Goal: Task Accomplishment & Management: Use online tool/utility

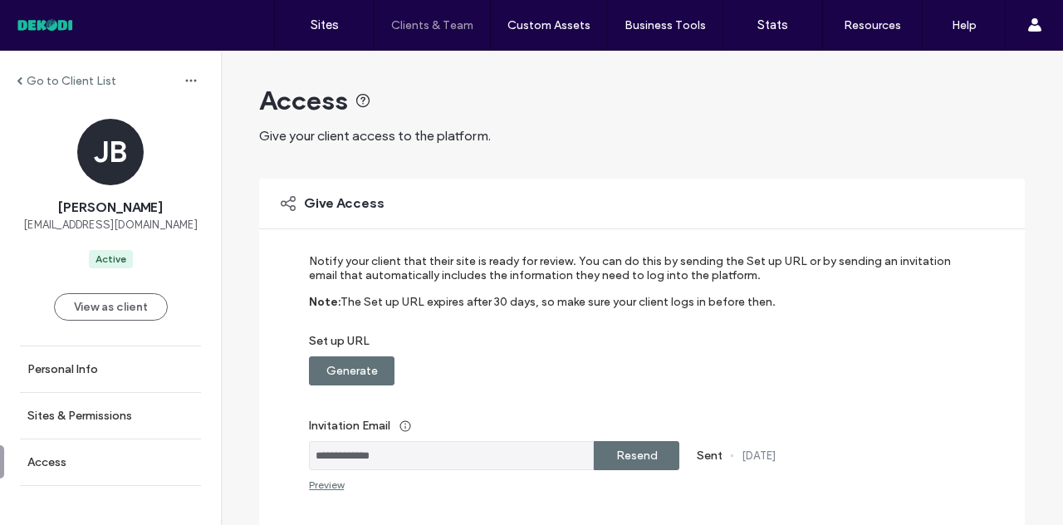
click at [43, 29] on div at bounding box center [106, 25] width 188 height 27
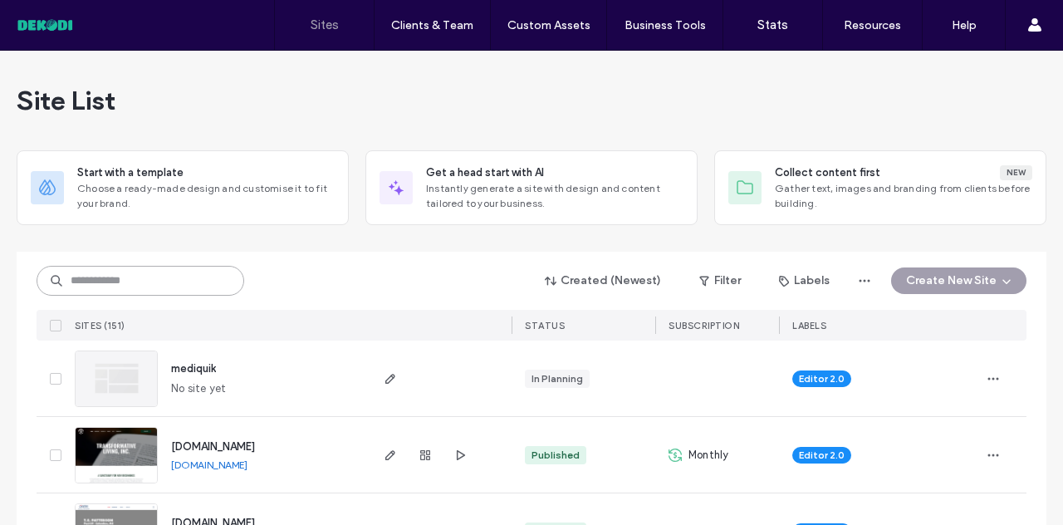
click at [196, 277] on input at bounding box center [141, 281] width 208 height 30
type input "********"
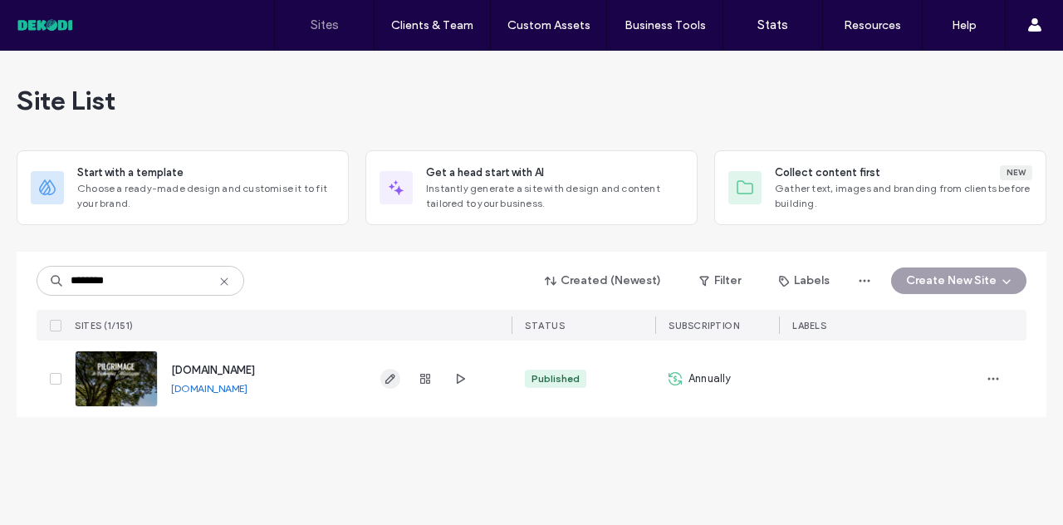
click at [390, 374] on icon "button" at bounding box center [390, 378] width 13 height 13
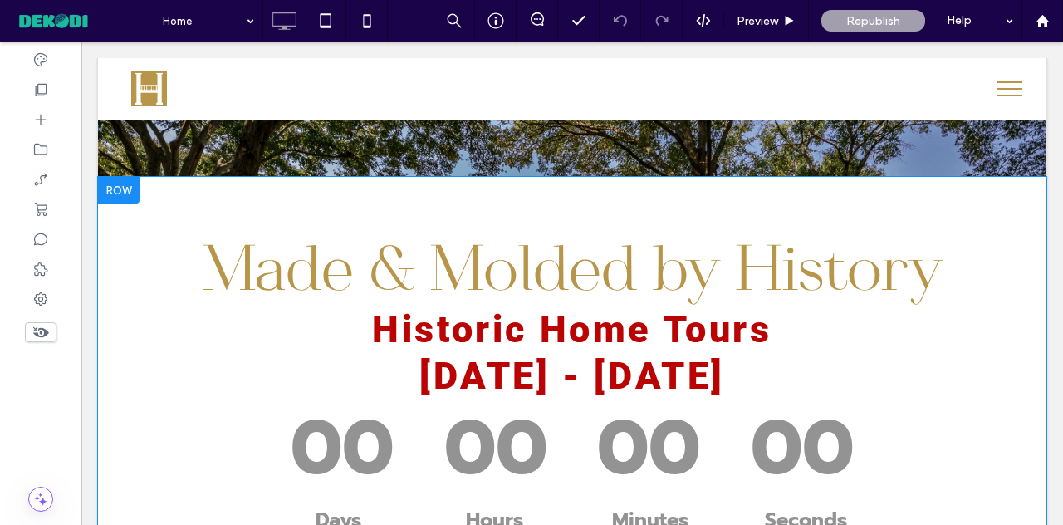
scroll to position [799, 0]
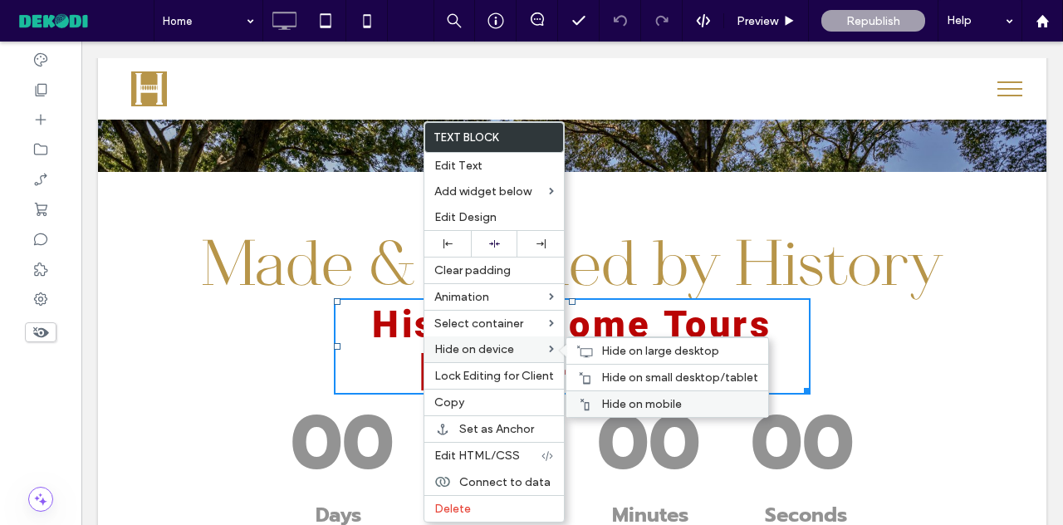
click at [621, 398] on span "Hide on mobile" at bounding box center [641, 404] width 81 height 14
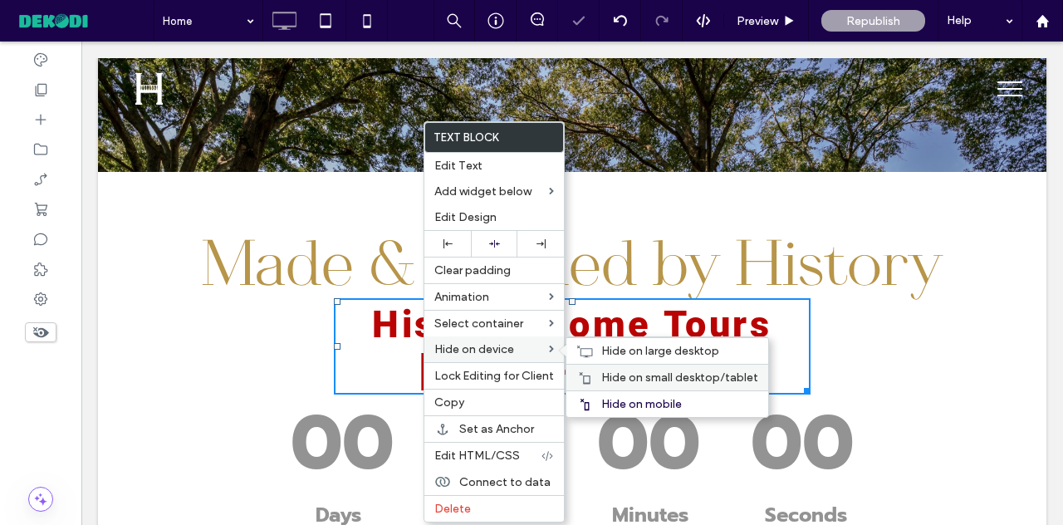
click at [653, 373] on span "Hide on small desktop/tablet" at bounding box center [679, 377] width 157 height 14
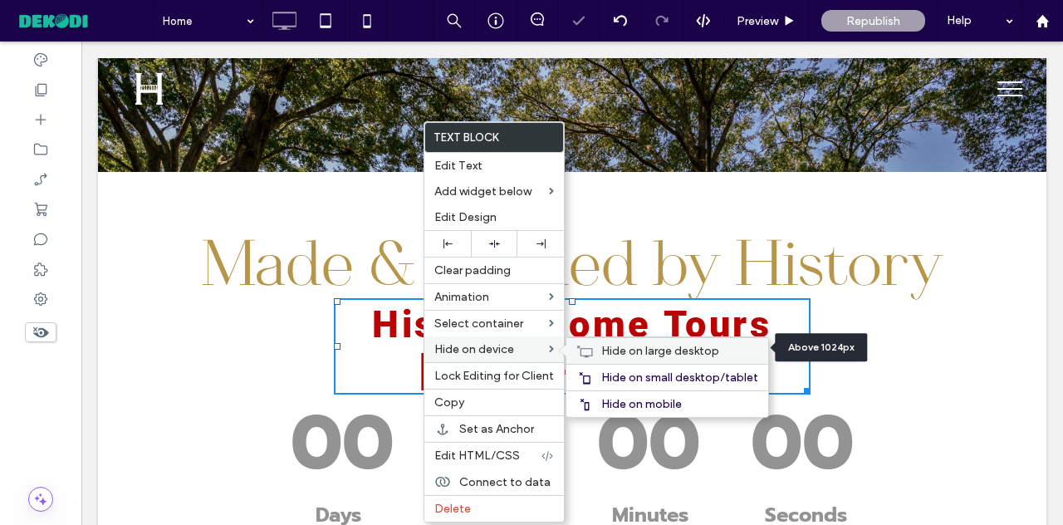
click at [662, 348] on span "Hide on large desktop" at bounding box center [660, 351] width 118 height 14
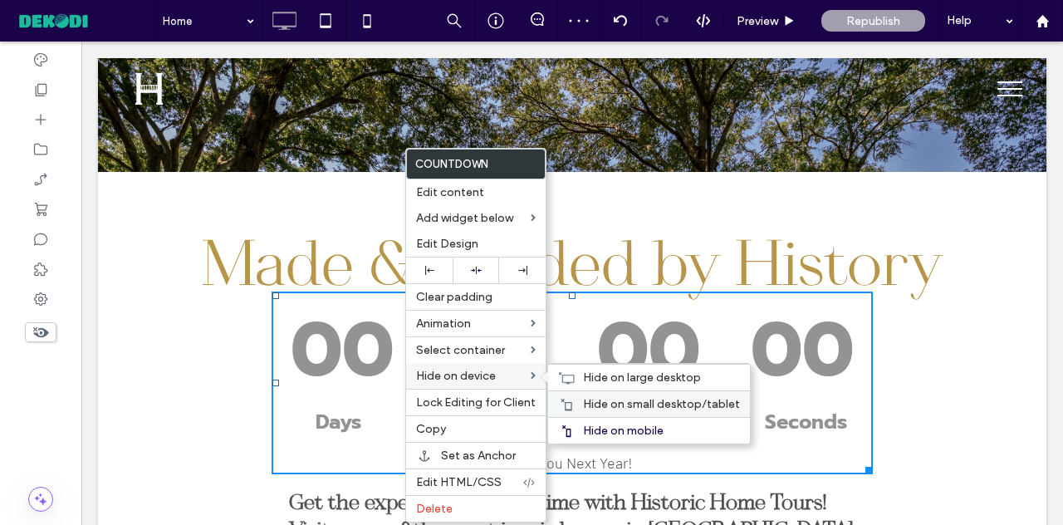
click at [622, 397] on span "Hide on small desktop/tablet" at bounding box center [661, 404] width 157 height 14
click at [620, 374] on span "Hide on large desktop" at bounding box center [642, 377] width 118 height 14
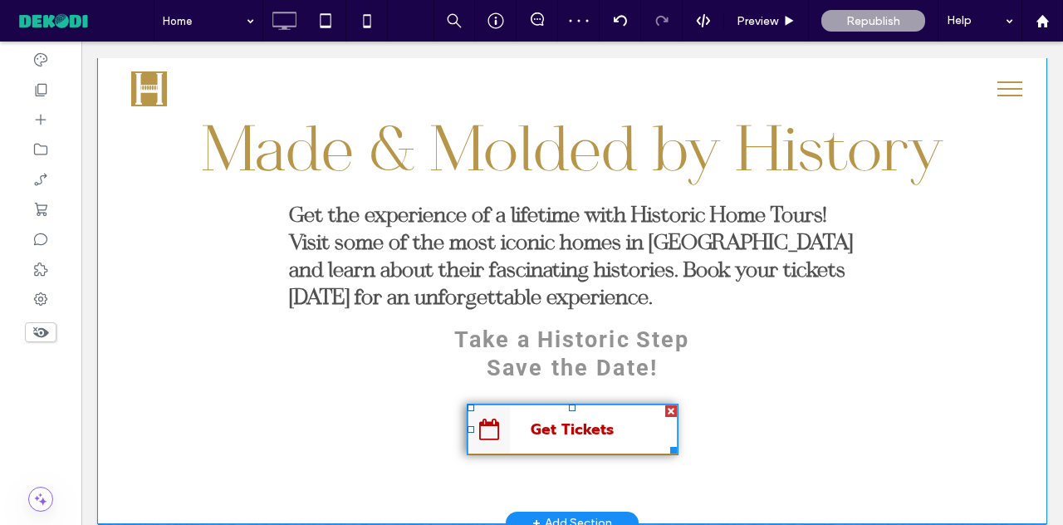
scroll to position [917, 0]
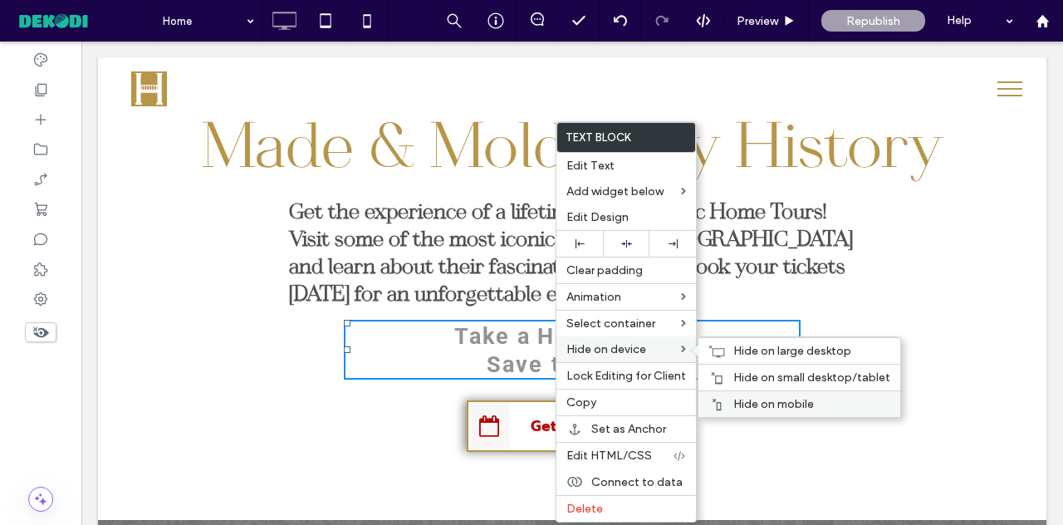
click at [748, 403] on span "Hide on mobile" at bounding box center [773, 404] width 81 height 14
click at [773, 376] on span "Hide on small desktop/tablet" at bounding box center [811, 377] width 157 height 14
click at [799, 351] on span "Hide on large desktop" at bounding box center [792, 351] width 118 height 14
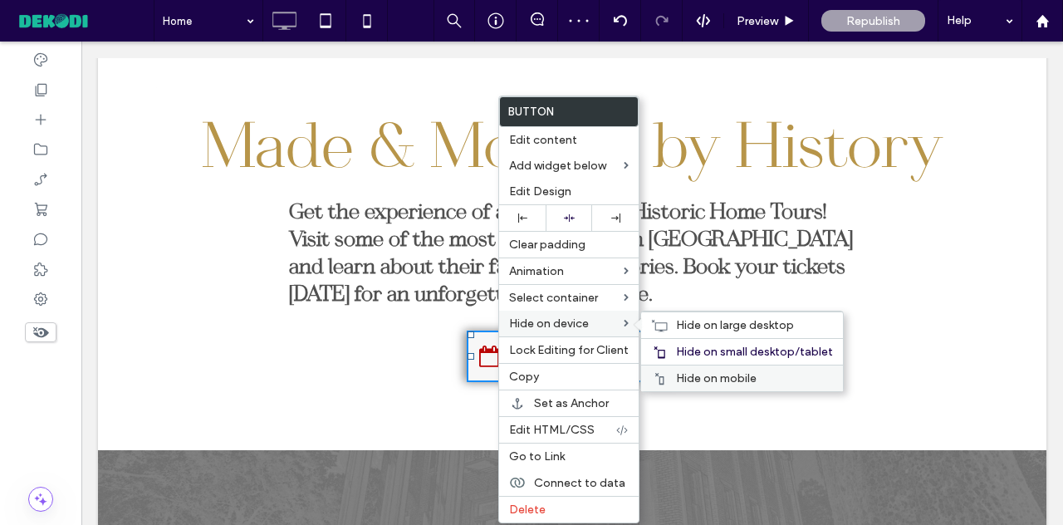
click at [692, 373] on span "Hide on mobile" at bounding box center [716, 378] width 81 height 14
click at [713, 318] on span "Hide on large desktop" at bounding box center [735, 325] width 118 height 14
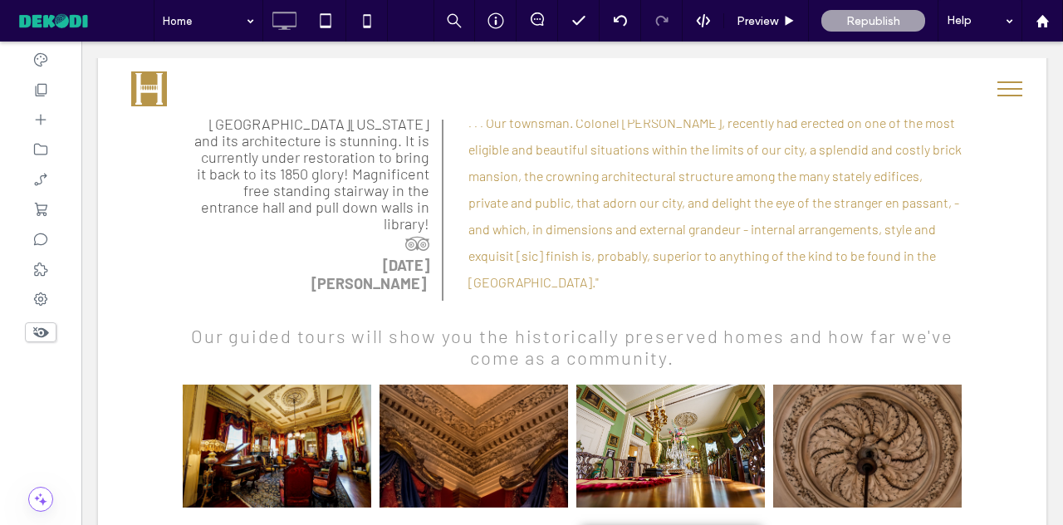
scroll to position [2840, 0]
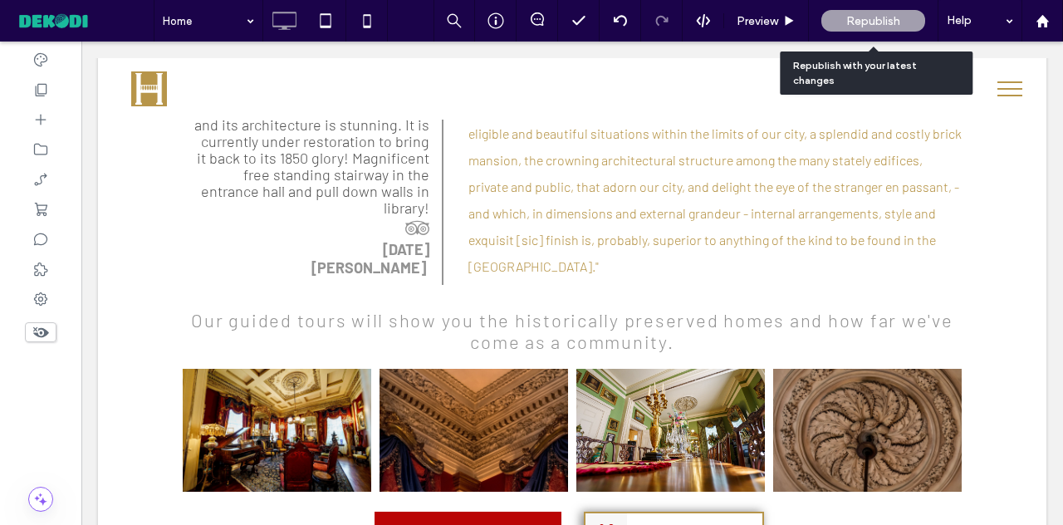
click at [875, 18] on span "Republish" at bounding box center [873, 21] width 54 height 14
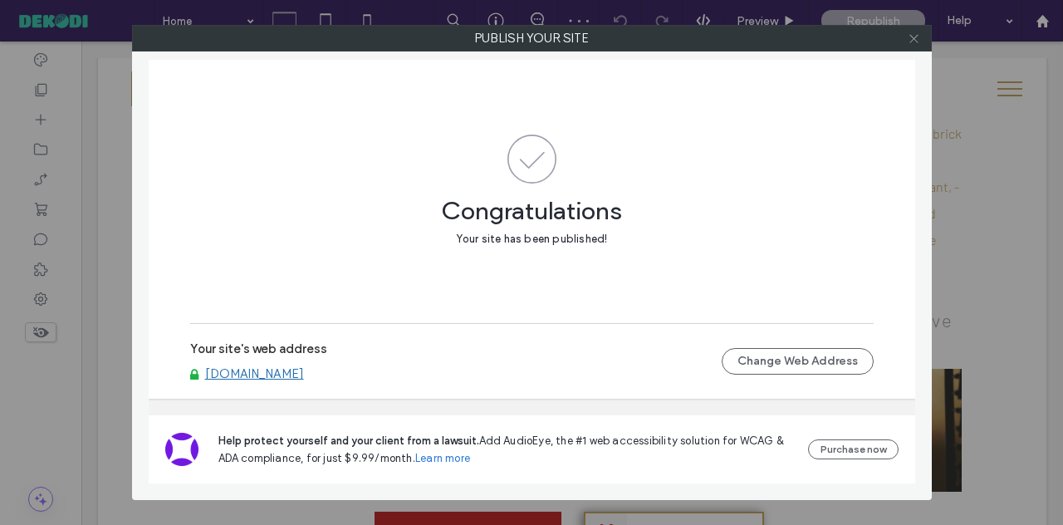
click at [916, 36] on use at bounding box center [913, 38] width 8 height 8
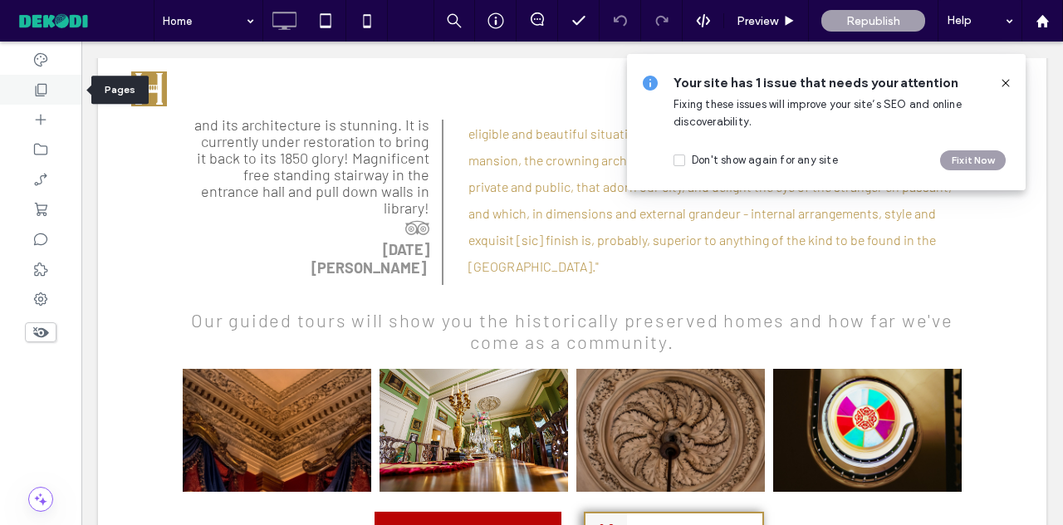
click at [46, 91] on icon at bounding box center [40, 89] width 17 height 17
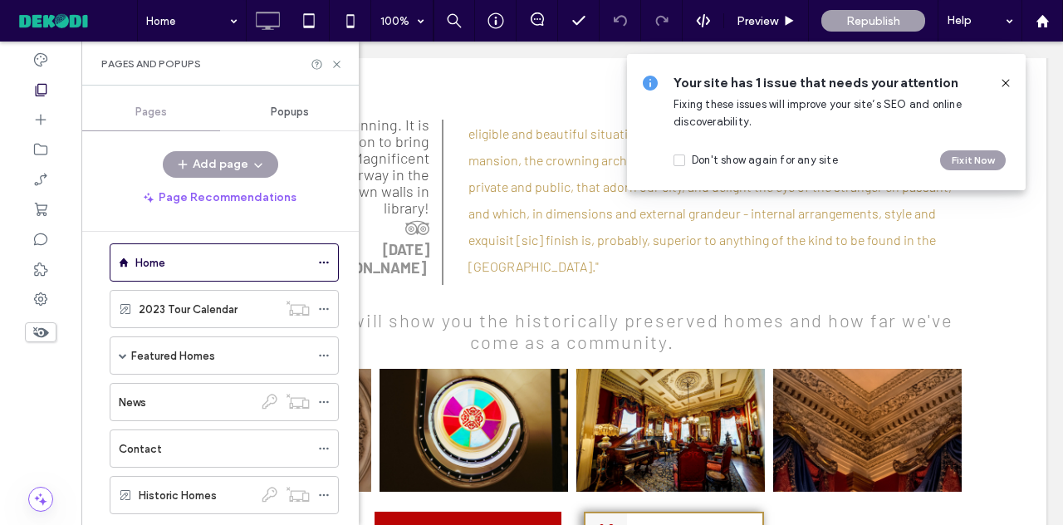
scroll to position [0, 0]
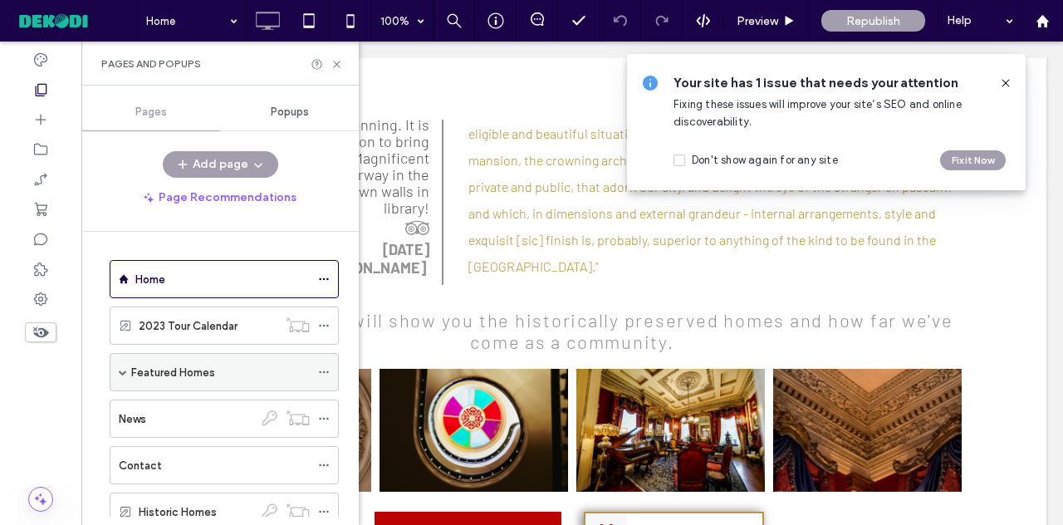
click at [158, 366] on label "Featured Homes" at bounding box center [173, 372] width 84 height 29
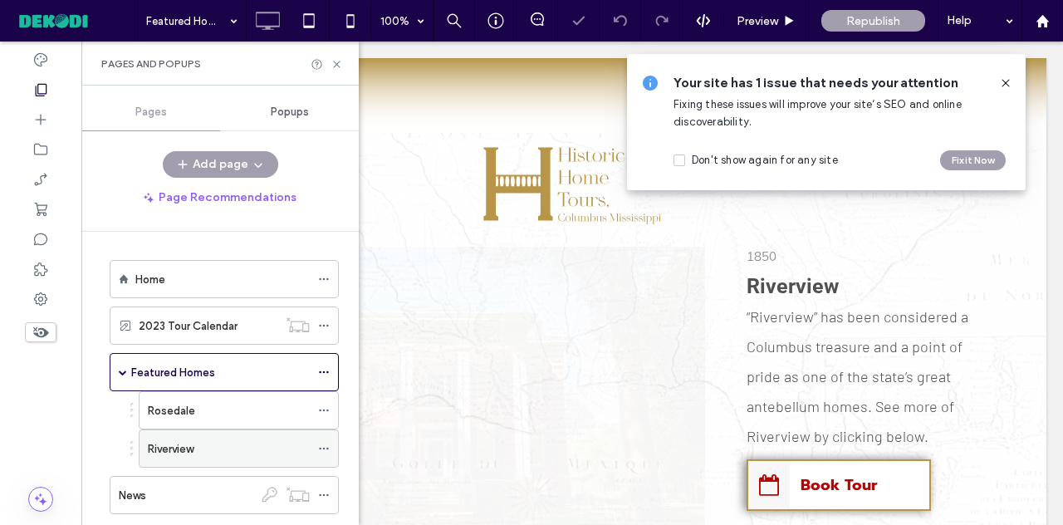
click at [199, 444] on div "Riverview" at bounding box center [229, 448] width 162 height 17
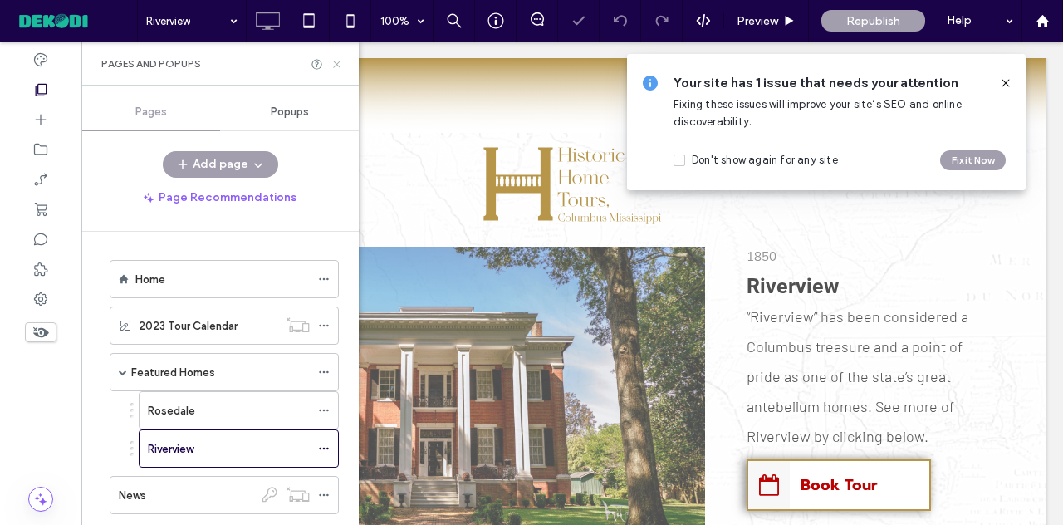
click at [336, 58] on icon at bounding box center [336, 64] width 12 height 12
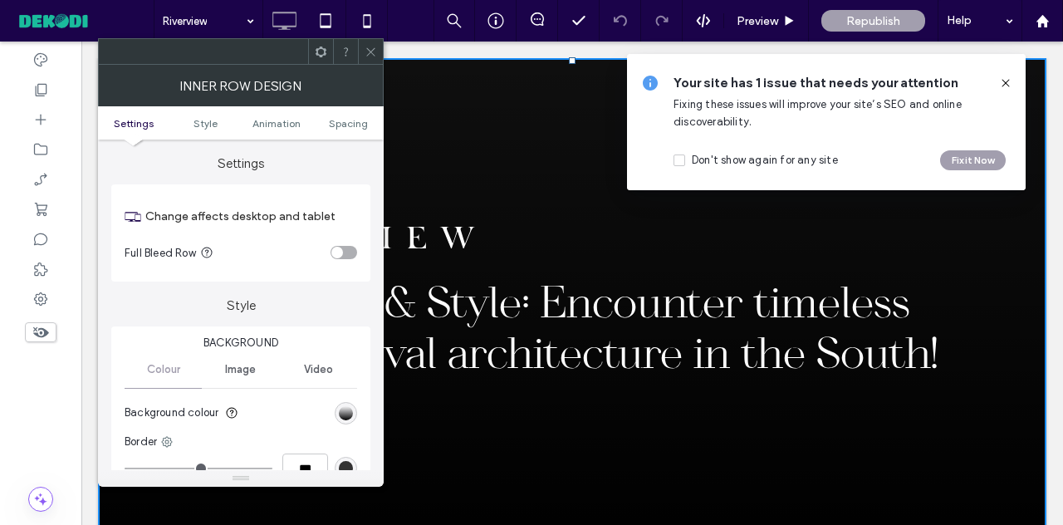
click at [369, 51] on icon at bounding box center [371, 52] width 12 height 12
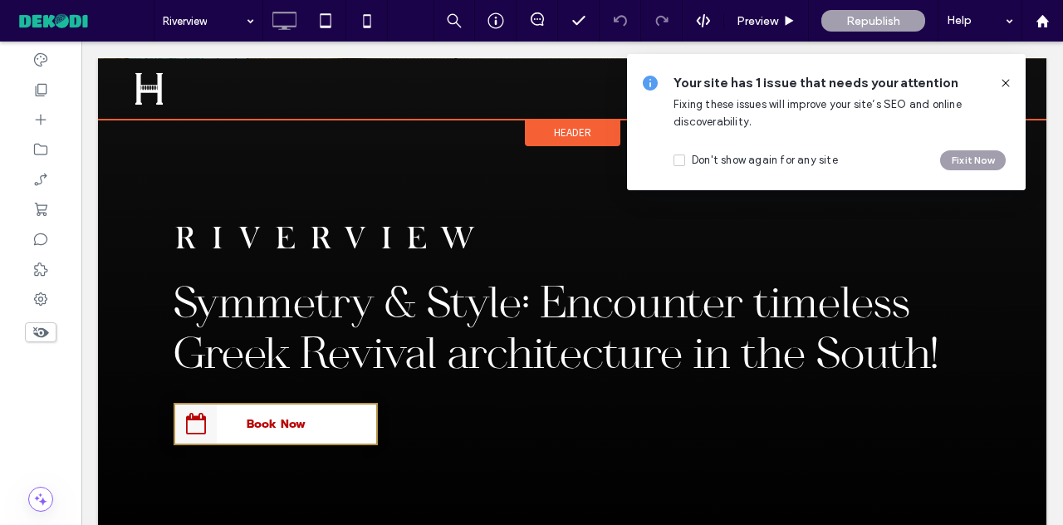
click at [209, 120] on div "Header" at bounding box center [572, 120] width 948 height 2
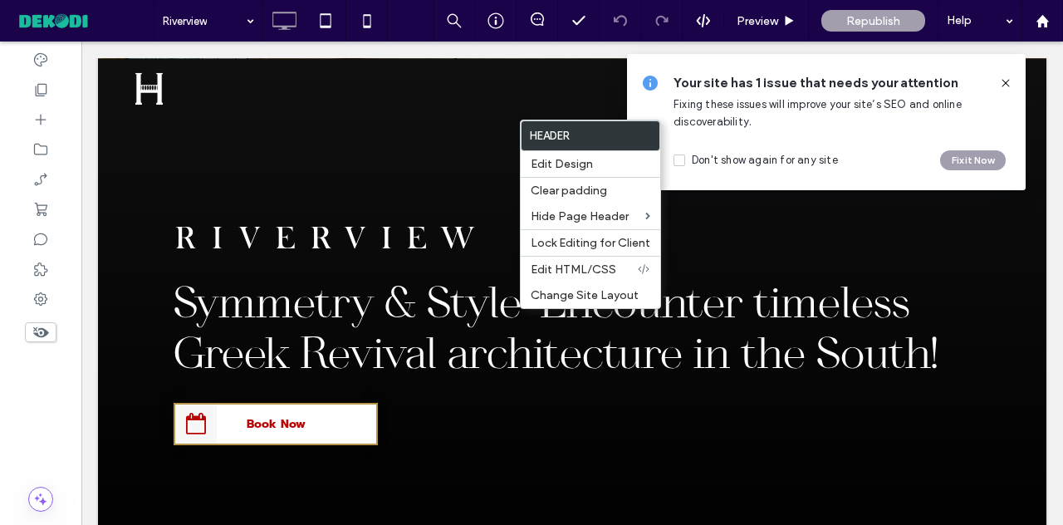
click at [132, 188] on div "Symmetry & Style: Encounter timeless Greek Revival architecture in the South! B…" at bounding box center [572, 305] width 948 height 495
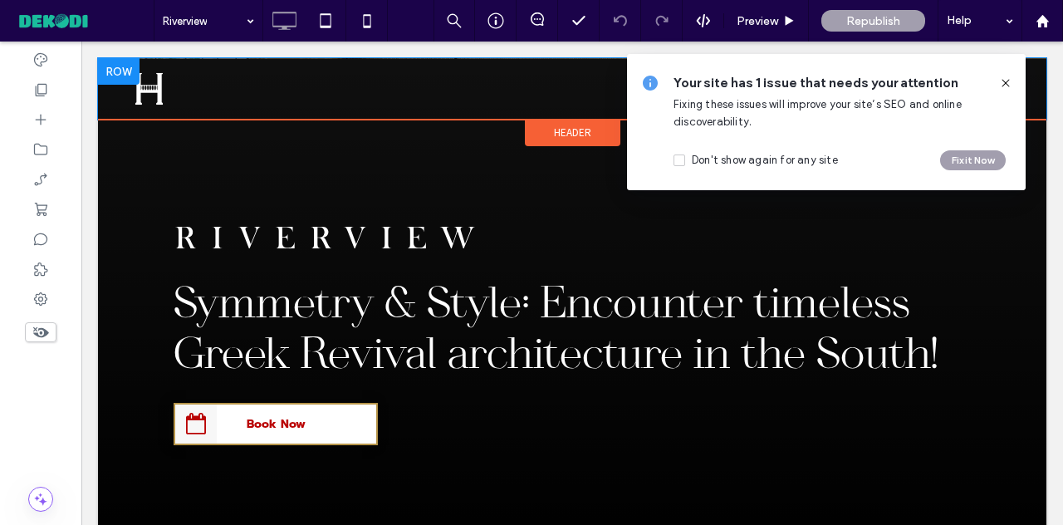
click at [108, 78] on div at bounding box center [119, 71] width 42 height 27
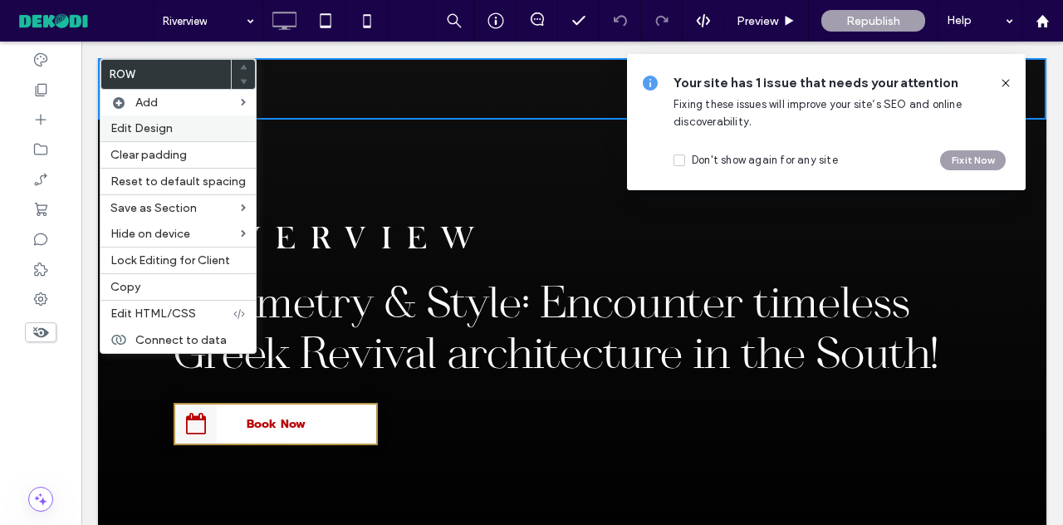
click at [153, 124] on span "Edit Design" at bounding box center [141, 128] width 62 height 14
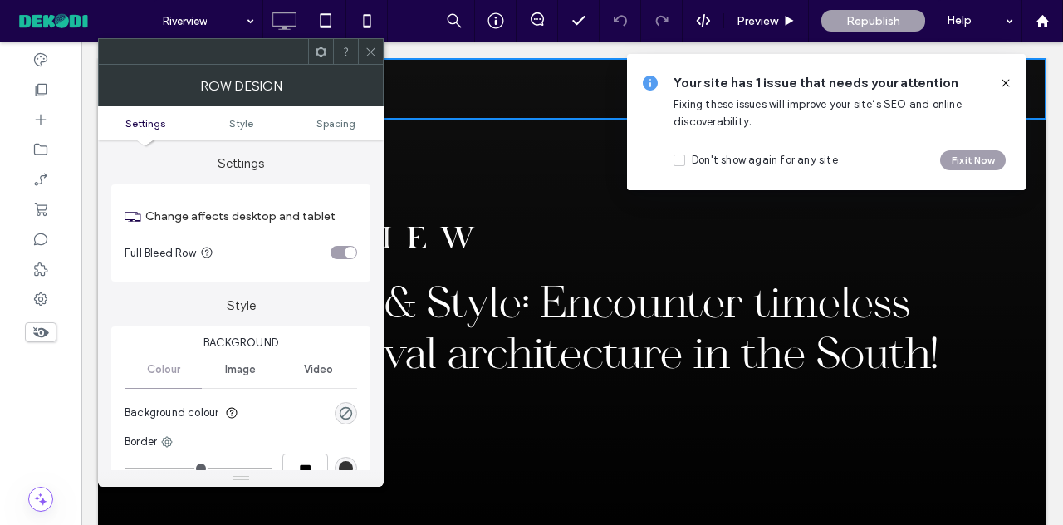
click at [376, 52] on icon at bounding box center [371, 52] width 12 height 12
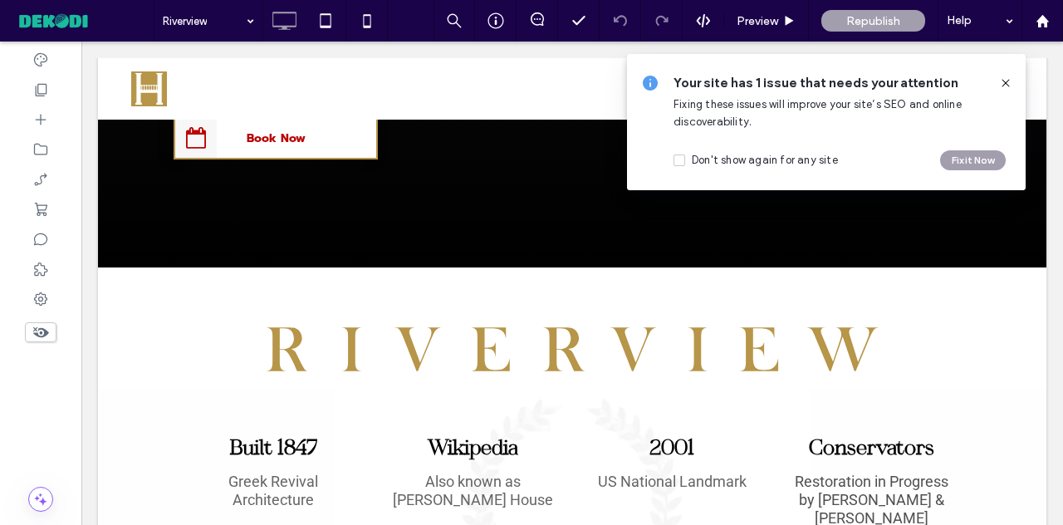
scroll to position [339, 0]
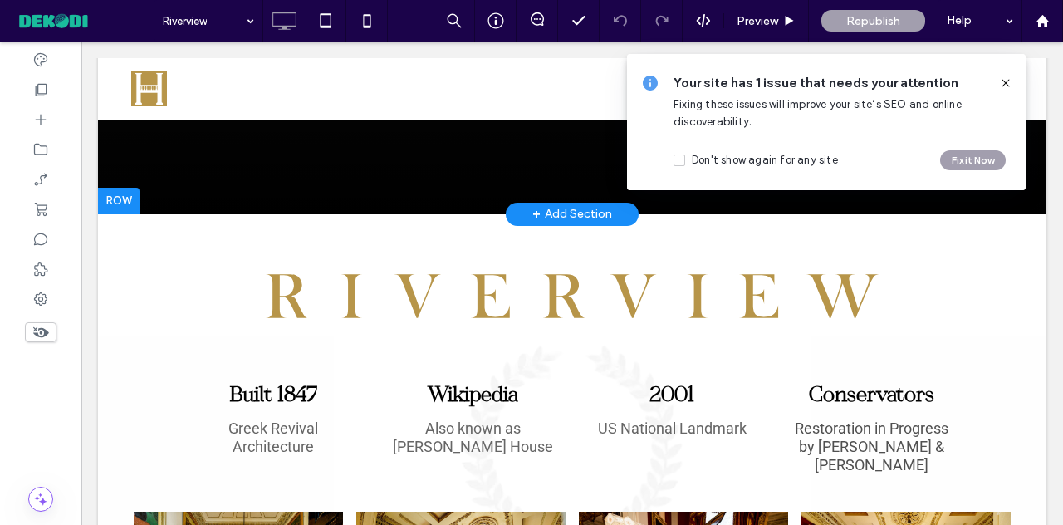
click at [134, 192] on div at bounding box center [119, 201] width 42 height 27
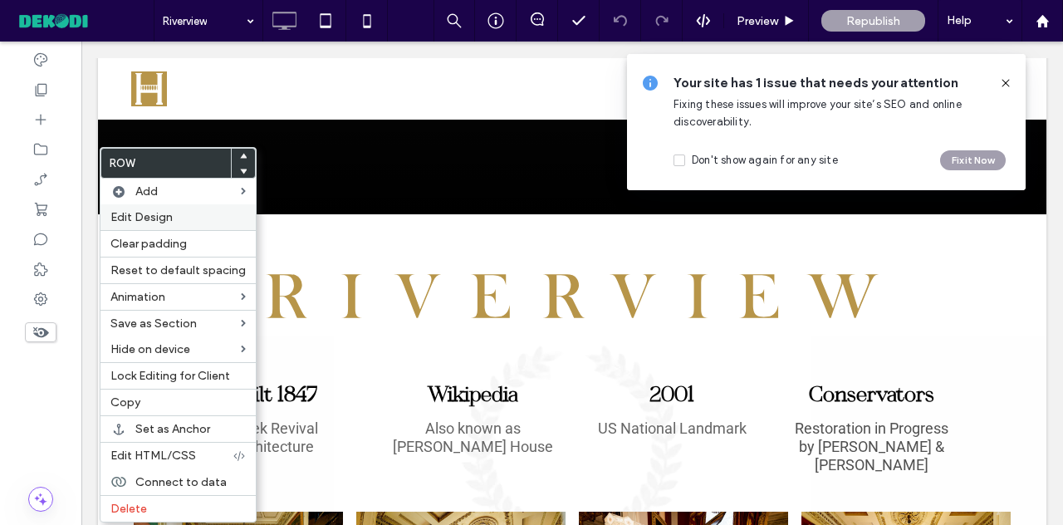
click at [175, 221] on label "Edit Design" at bounding box center [177, 217] width 135 height 14
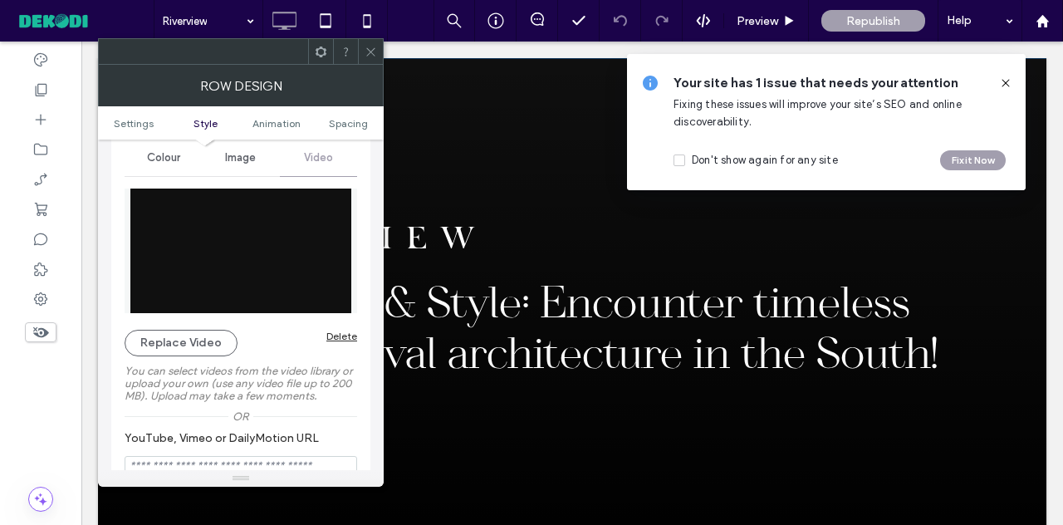
scroll to position [246, 0]
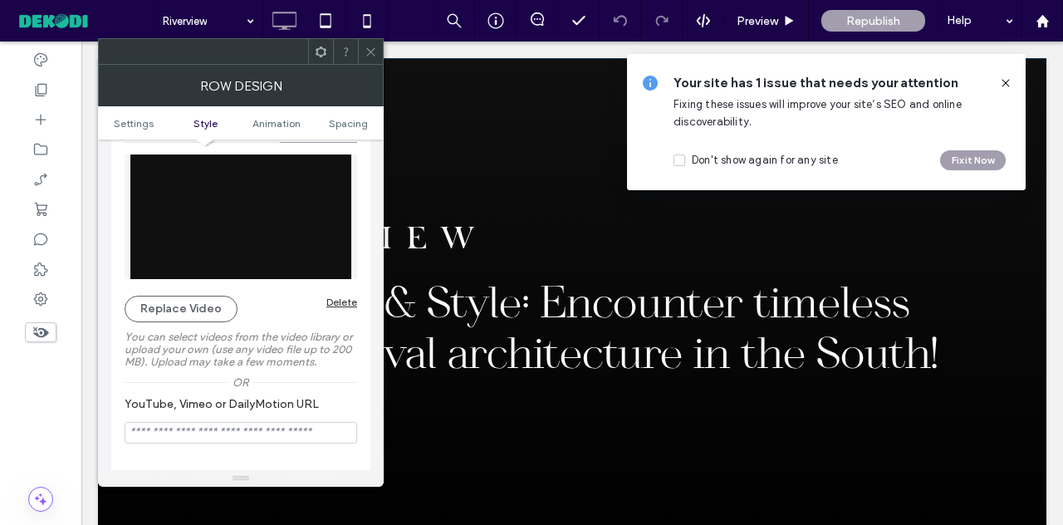
click at [281, 257] on img at bounding box center [241, 216] width 232 height 125
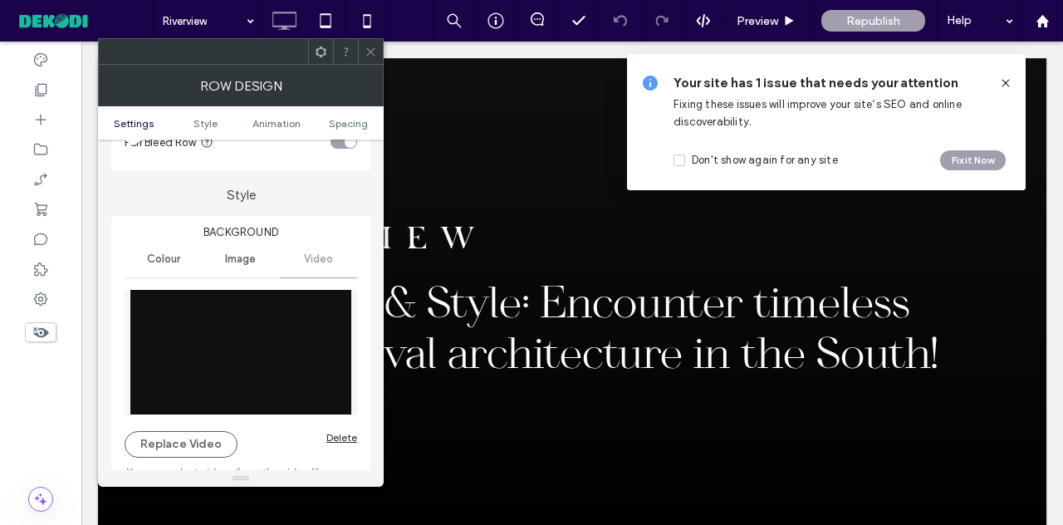
scroll to position [153, 0]
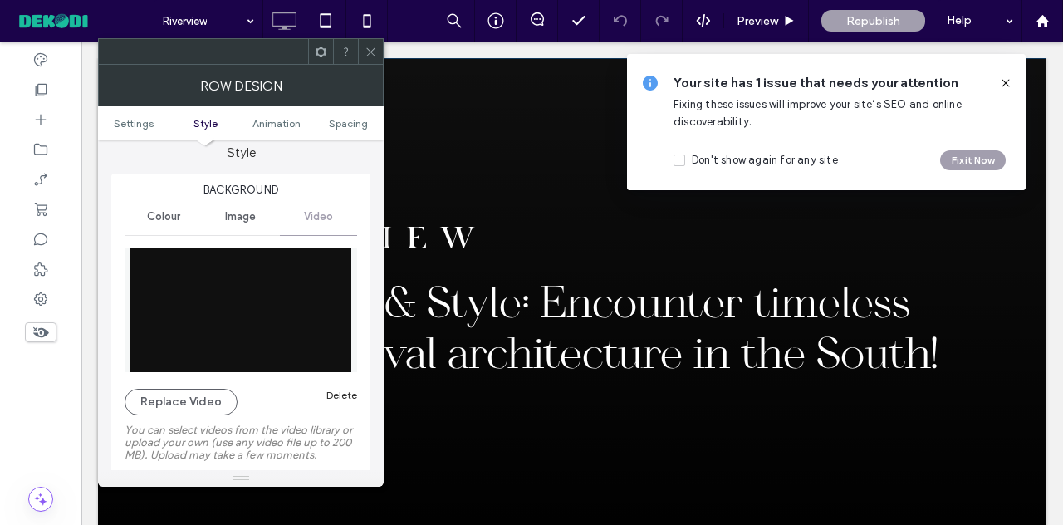
click at [305, 213] on span "Video" at bounding box center [318, 216] width 29 height 13
click at [316, 217] on span "Video" at bounding box center [318, 216] width 29 height 13
click at [193, 408] on button "Replace Video" at bounding box center [181, 402] width 113 height 27
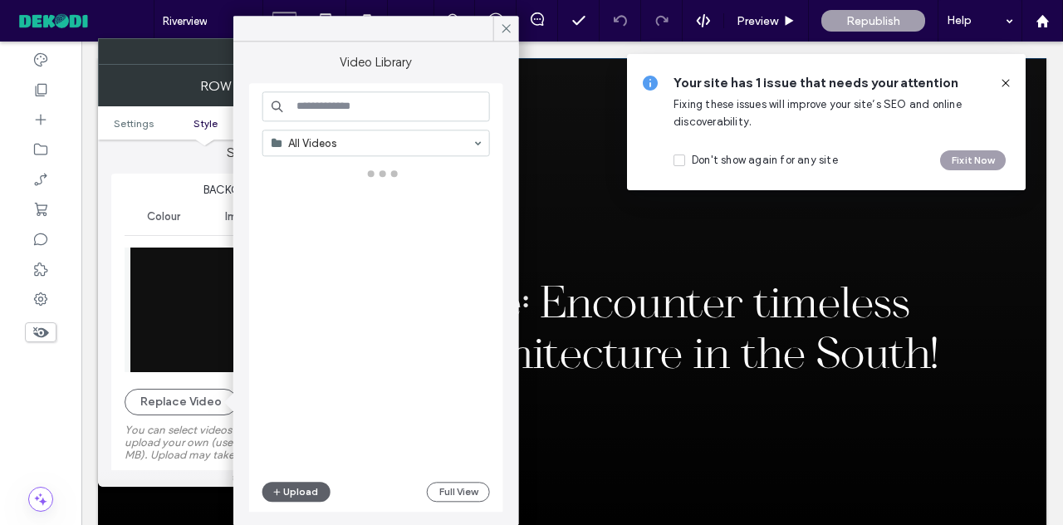
scroll to position [2, 0]
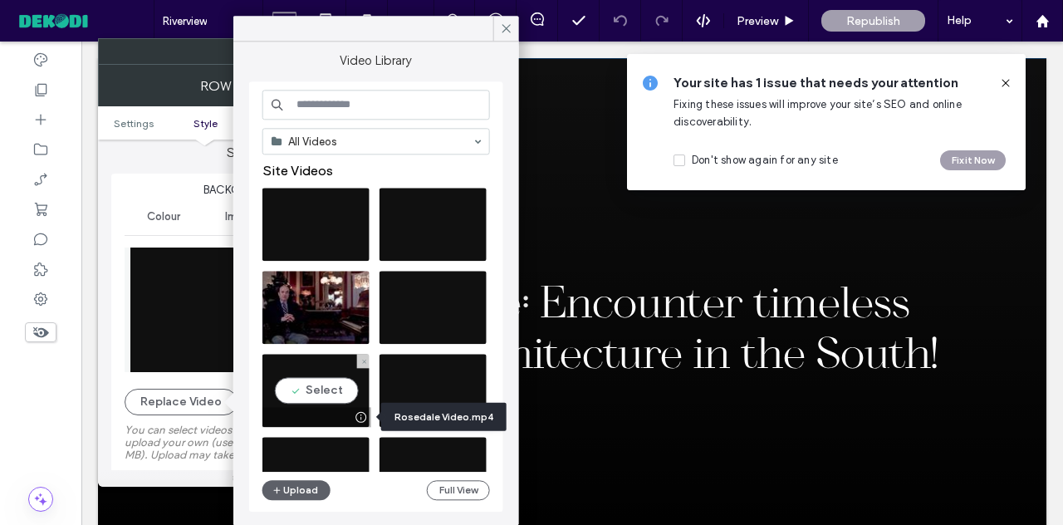
click at [360, 419] on div at bounding box center [360, 416] width 21 height 13
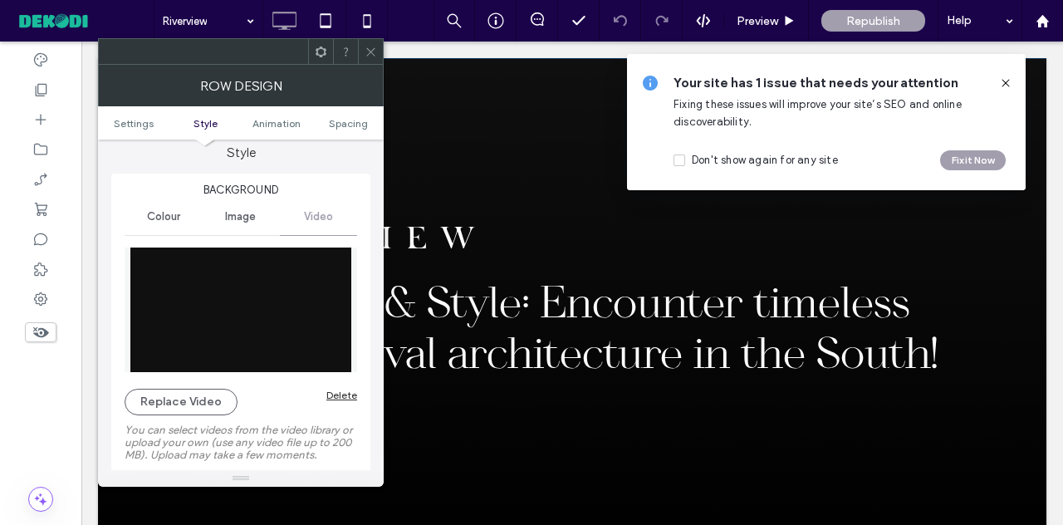
click at [370, 56] on icon at bounding box center [371, 52] width 12 height 12
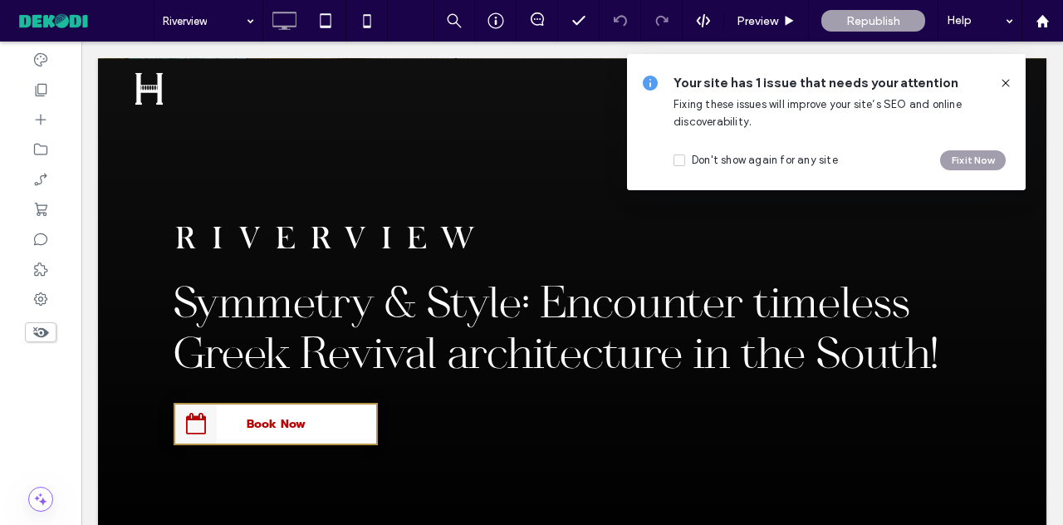
click at [1003, 84] on icon at bounding box center [1005, 82] width 13 height 13
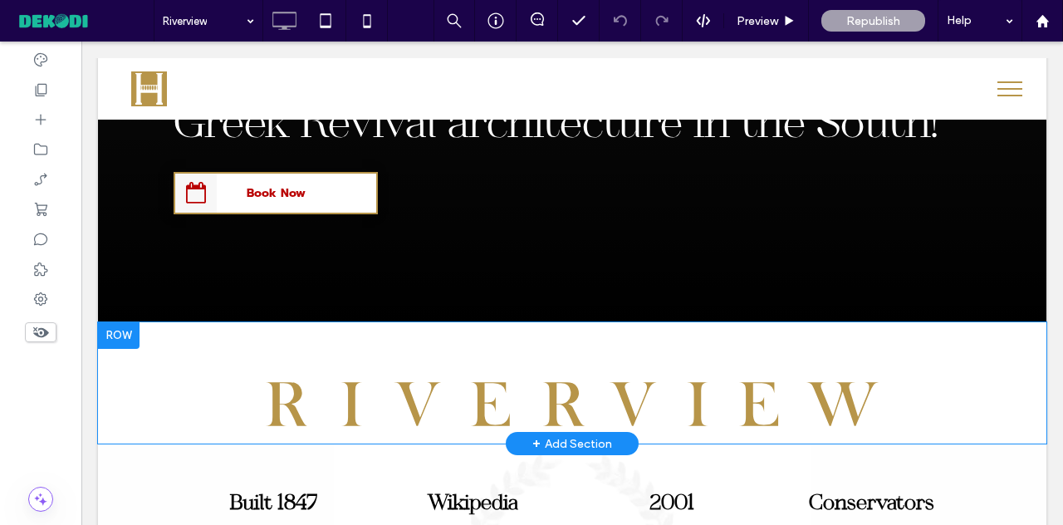
scroll to position [231, 0]
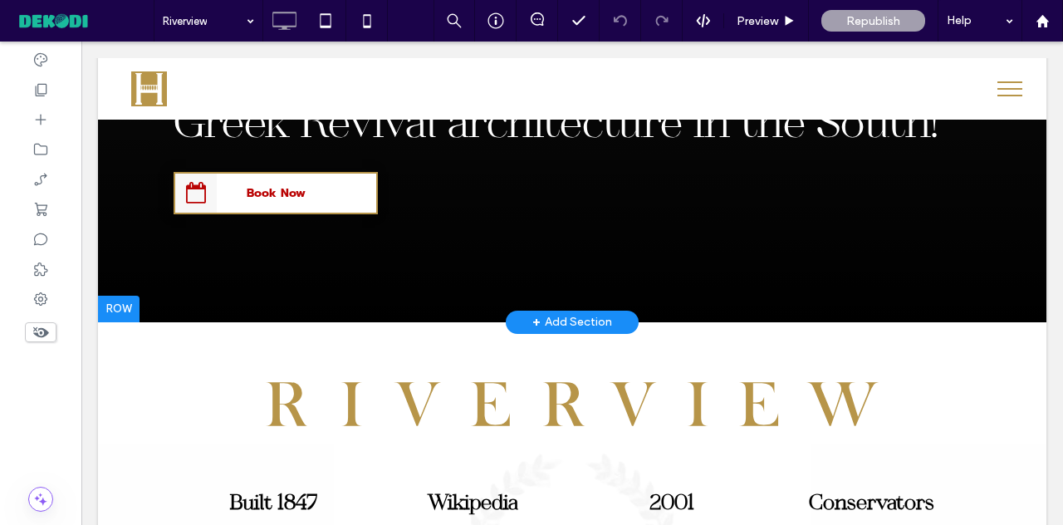
click at [125, 303] on div at bounding box center [119, 309] width 42 height 27
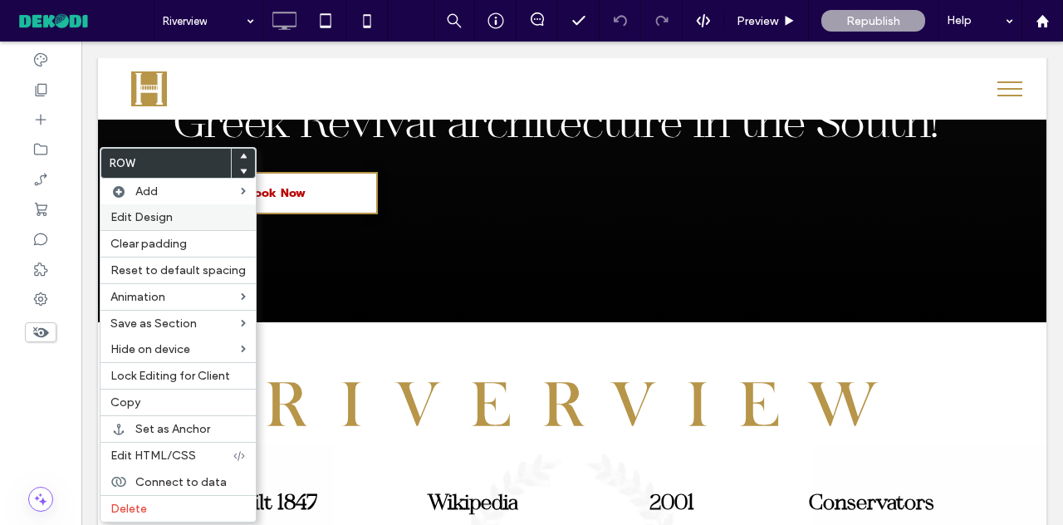
click at [156, 211] on span "Edit Design" at bounding box center [141, 217] width 62 height 14
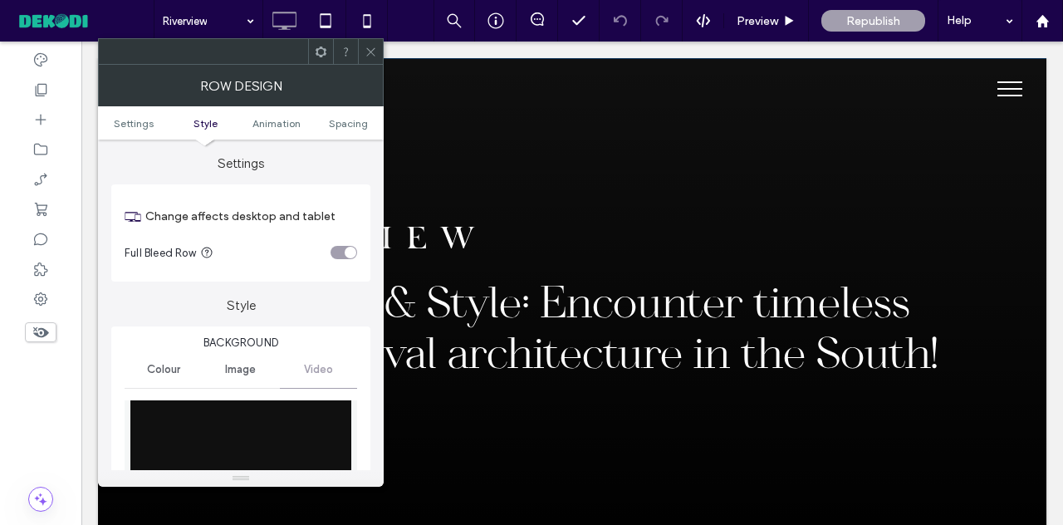
scroll to position [223, 0]
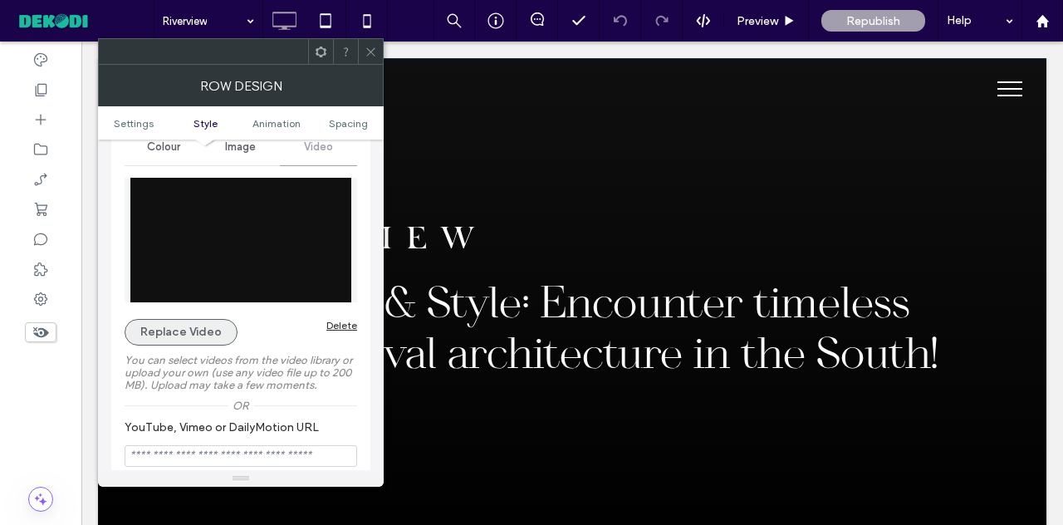
click at [196, 333] on button "Replace Video" at bounding box center [181, 332] width 113 height 27
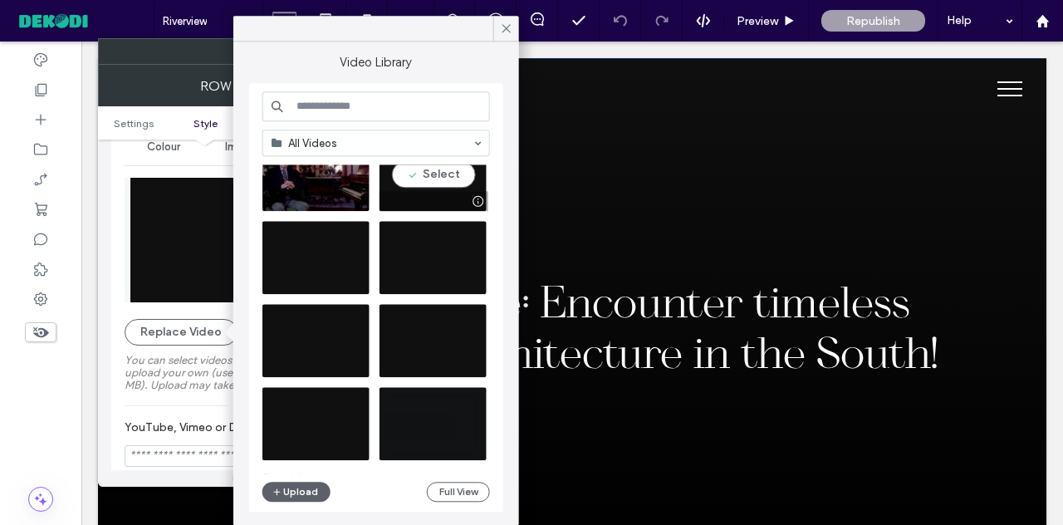
scroll to position [136, 0]
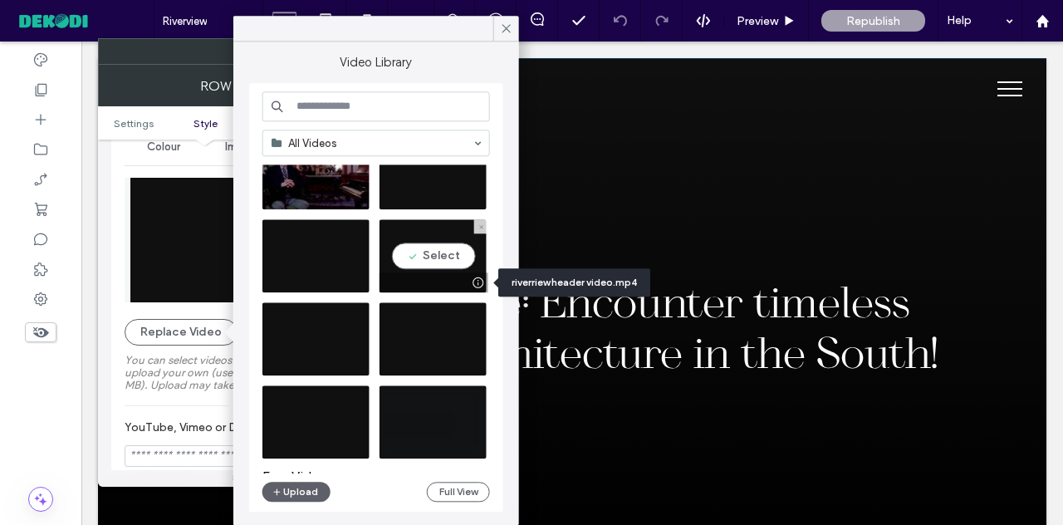
click at [480, 285] on div at bounding box center [477, 282] width 21 height 13
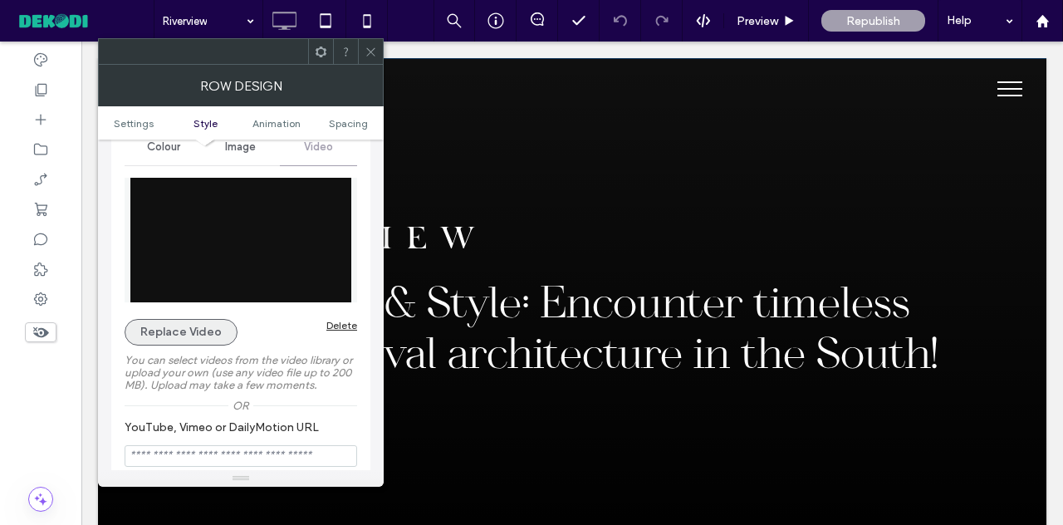
click at [198, 330] on button "Replace Video" at bounding box center [181, 332] width 113 height 27
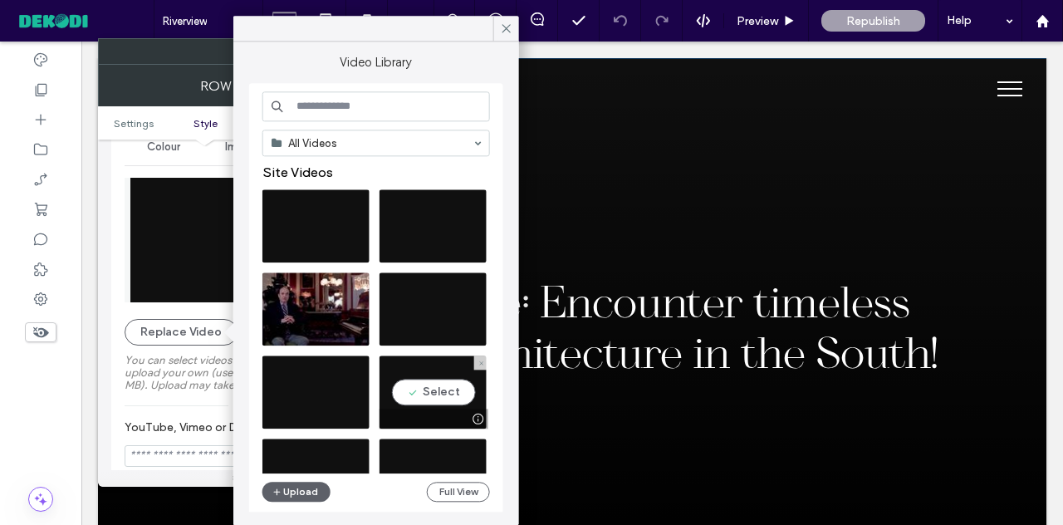
click at [435, 391] on video at bounding box center [432, 391] width 107 height 73
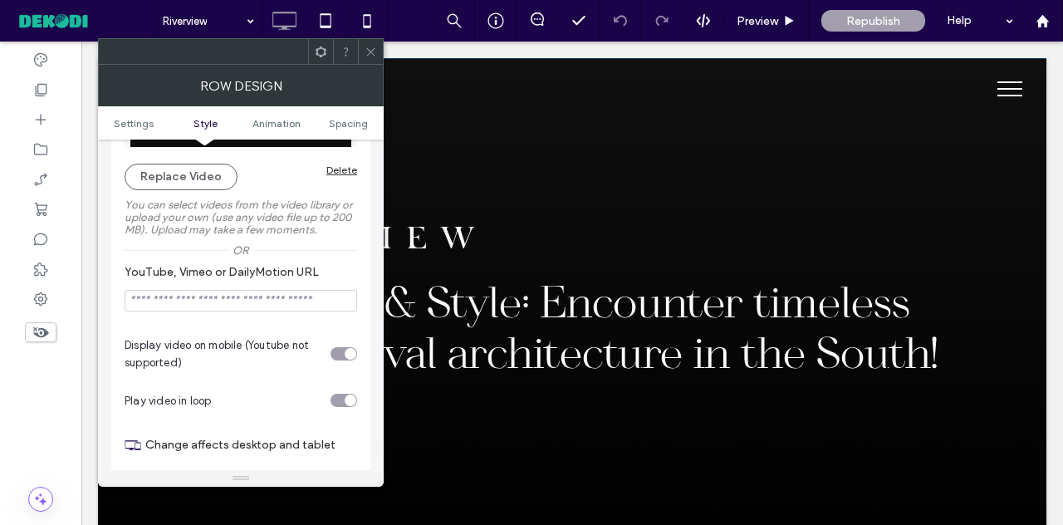
scroll to position [379, 0]
click at [369, 59] on span at bounding box center [371, 51] width 12 height 25
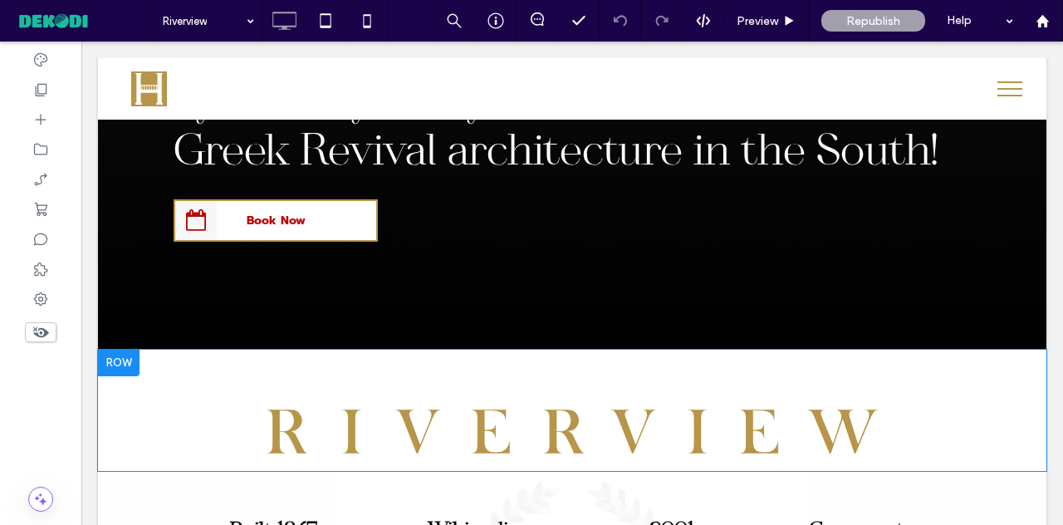
scroll to position [204, 0]
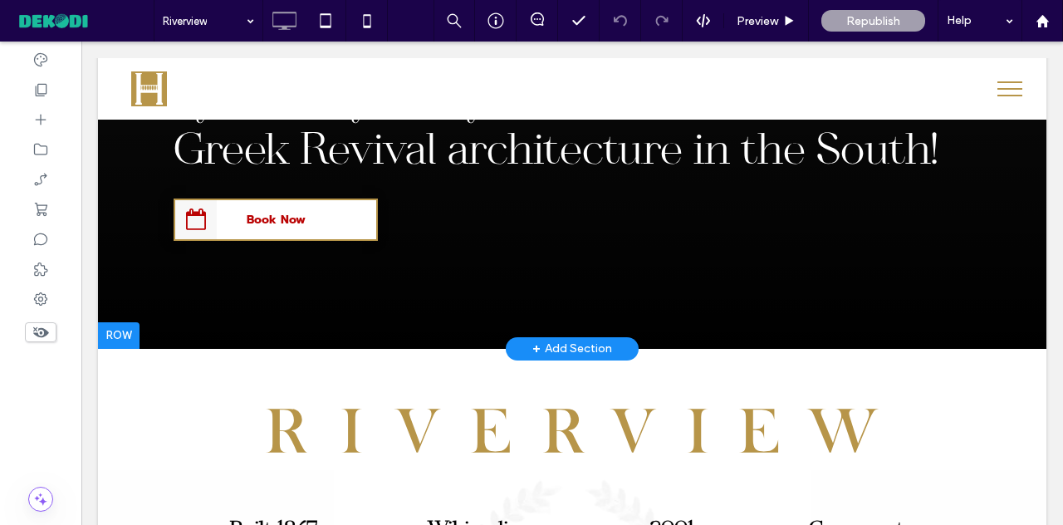
click at [129, 341] on div at bounding box center [119, 335] width 42 height 27
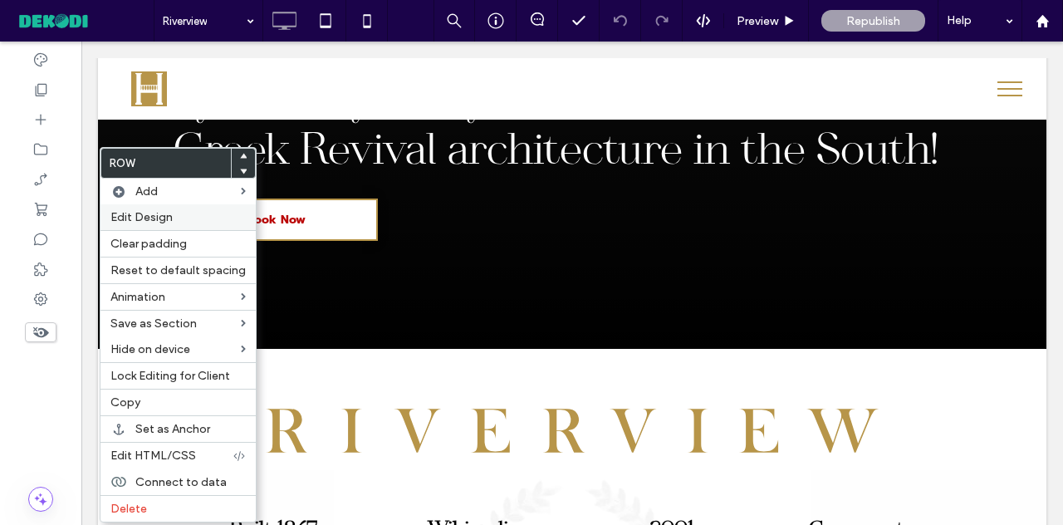
click at [161, 222] on span "Edit Design" at bounding box center [141, 217] width 62 height 14
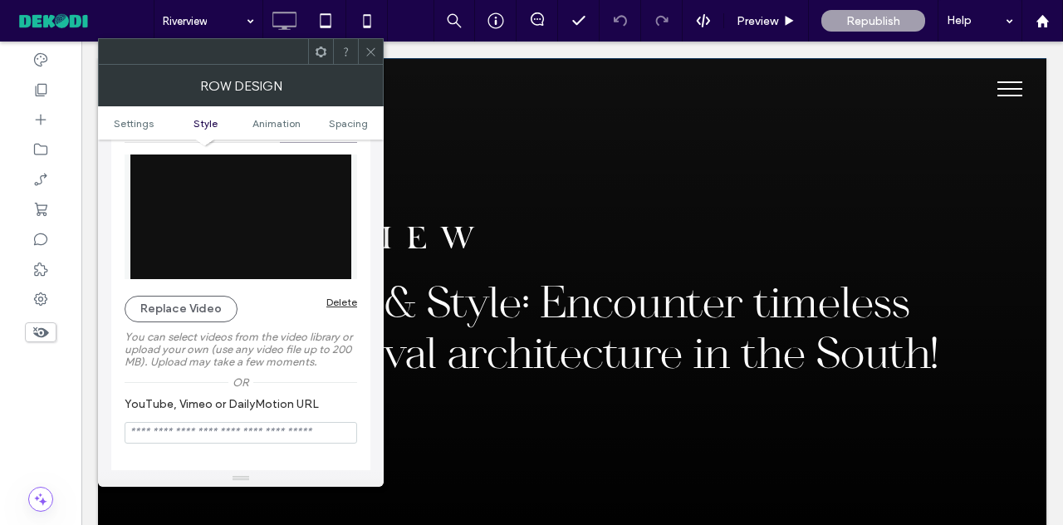
scroll to position [207, 0]
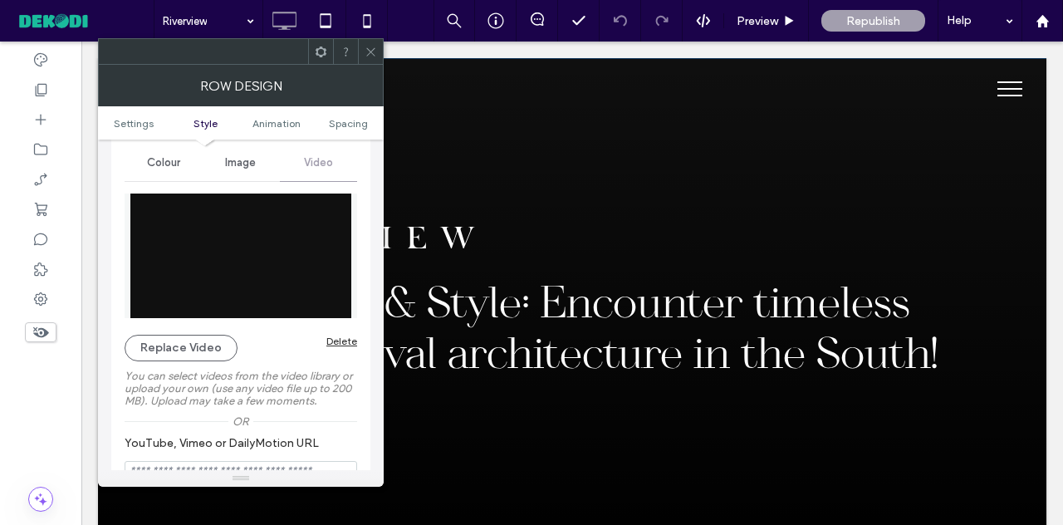
click at [276, 257] on img at bounding box center [241, 255] width 232 height 125
click at [208, 340] on button "Replace Video" at bounding box center [181, 348] width 113 height 27
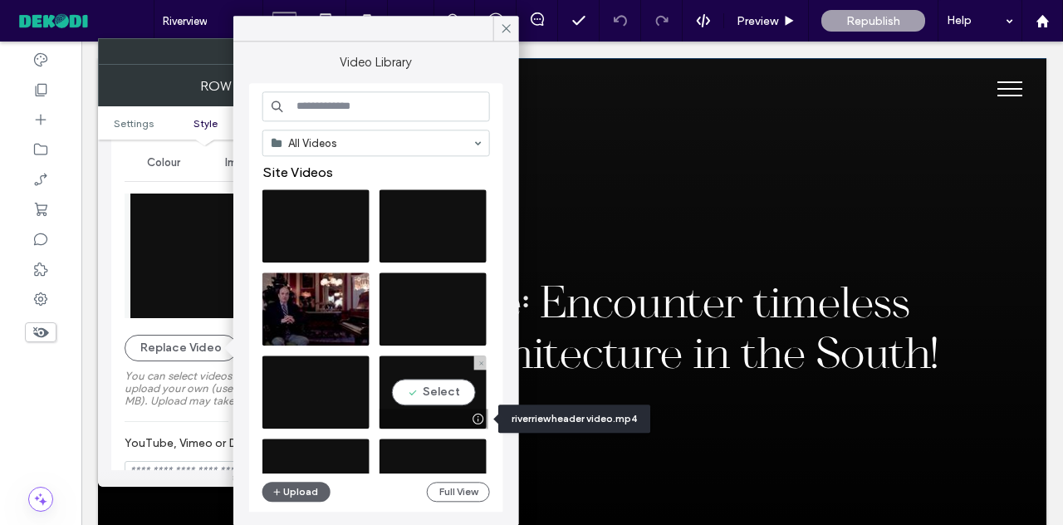
click at [478, 414] on div at bounding box center [477, 418] width 21 height 13
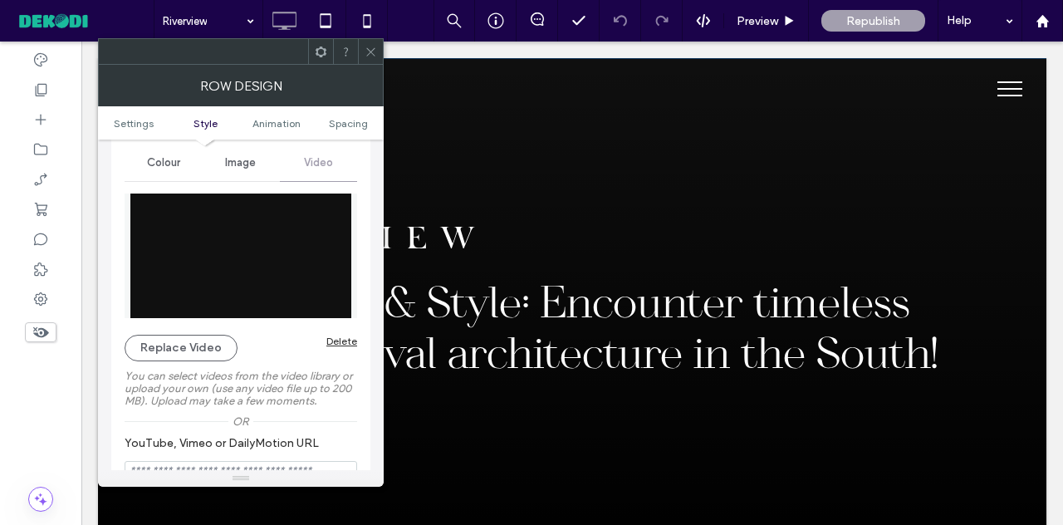
click at [272, 285] on img at bounding box center [241, 255] width 232 height 125
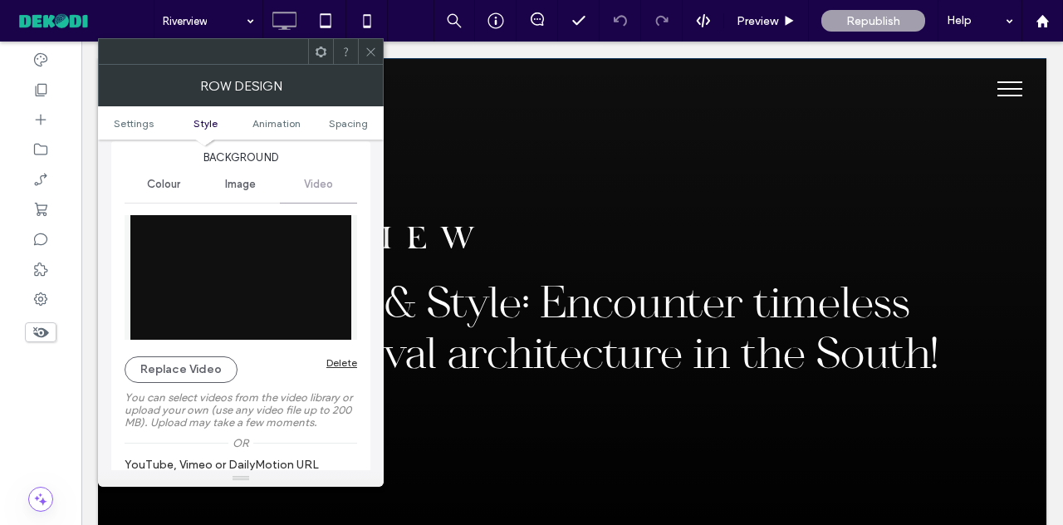
scroll to position [184, 0]
click at [254, 274] on img at bounding box center [241, 278] width 232 height 125
click at [189, 372] on button "Replace Video" at bounding box center [181, 370] width 113 height 27
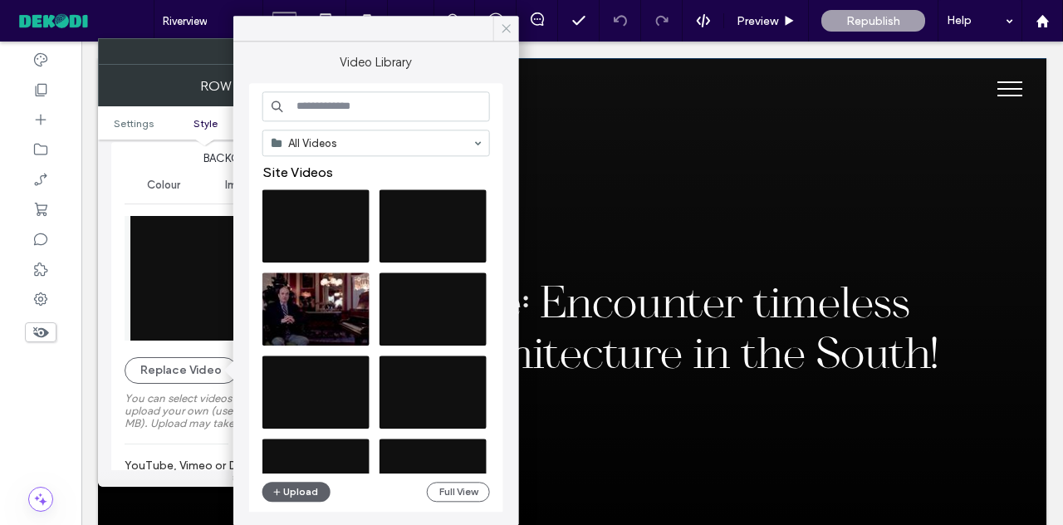
click at [506, 31] on icon at bounding box center [506, 28] width 15 height 15
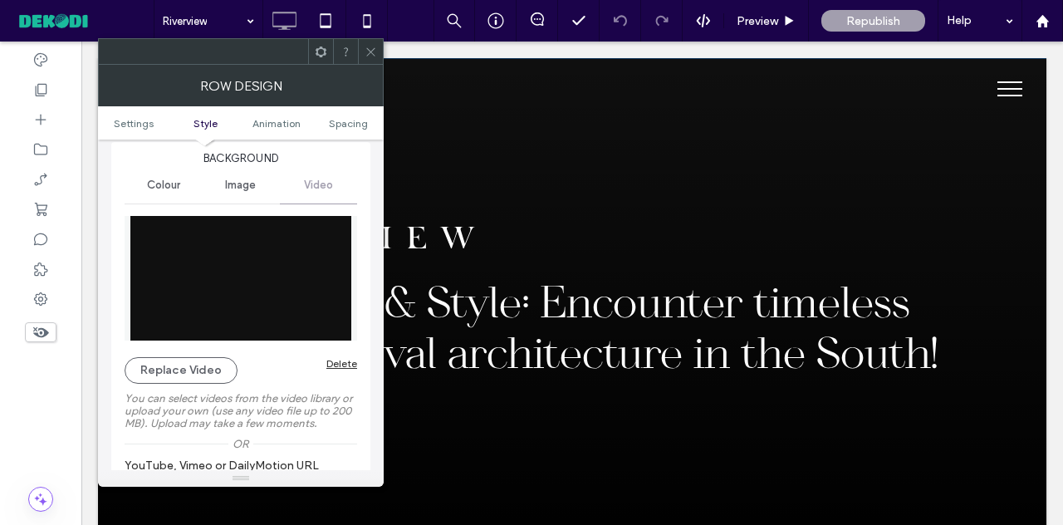
click at [375, 50] on icon at bounding box center [371, 52] width 12 height 12
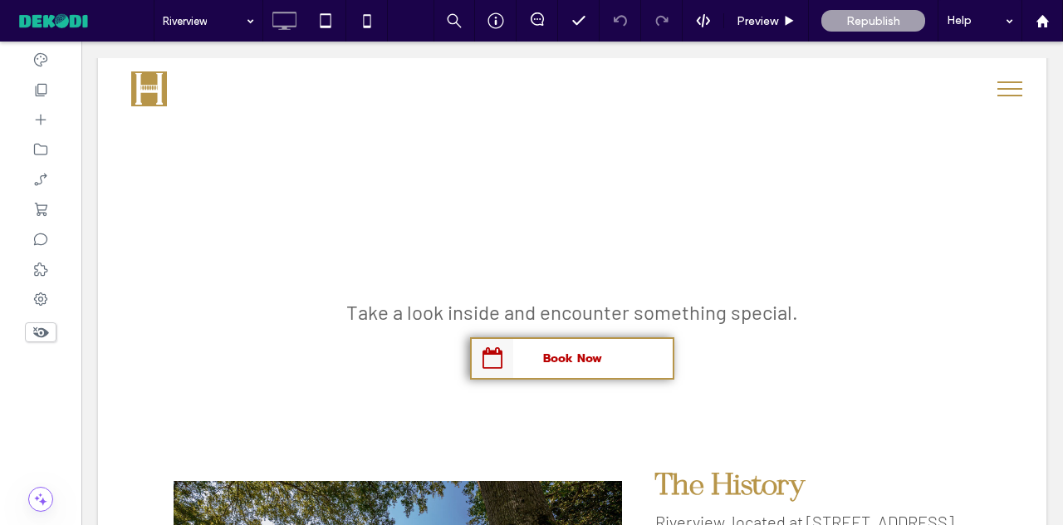
scroll to position [1990, 0]
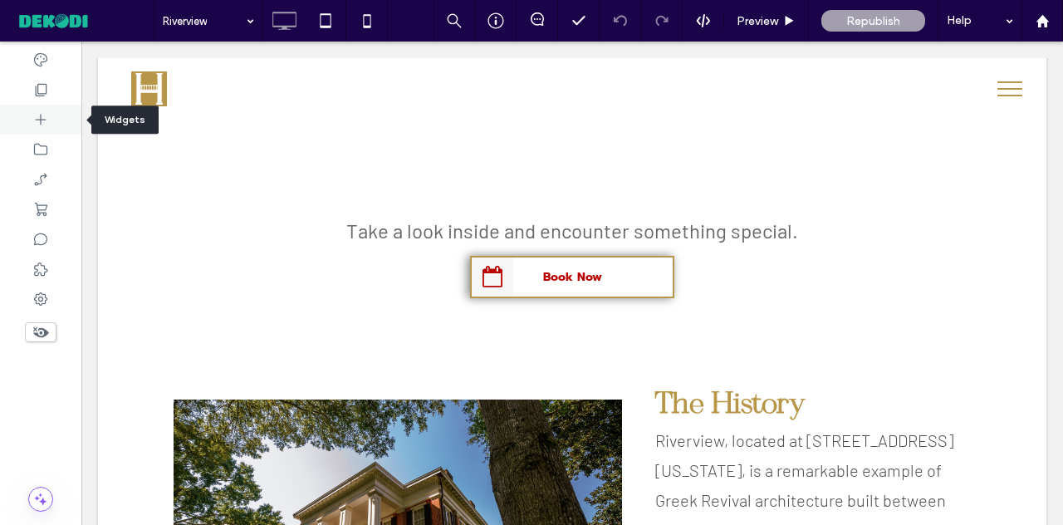
click at [49, 125] on div at bounding box center [40, 120] width 81 height 30
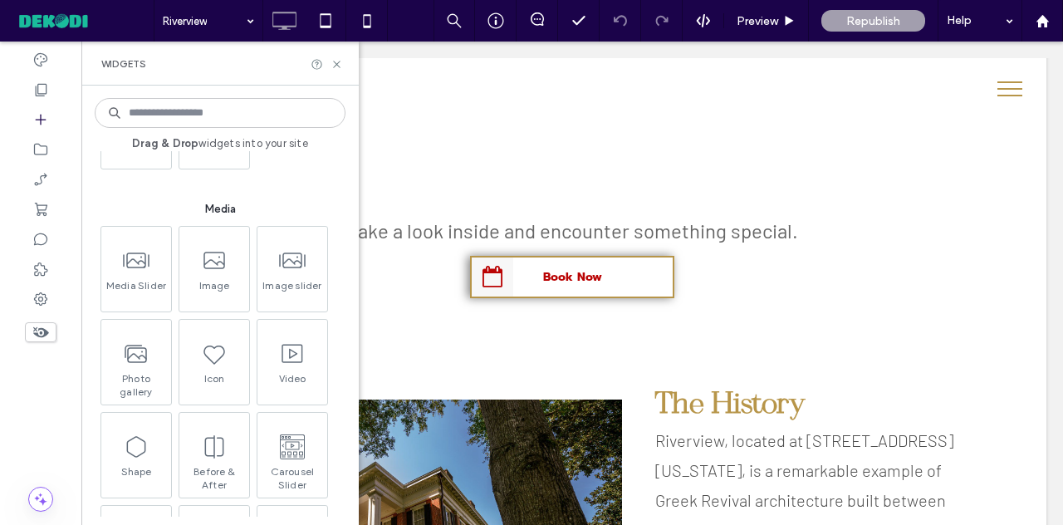
scroll to position [1843, 0]
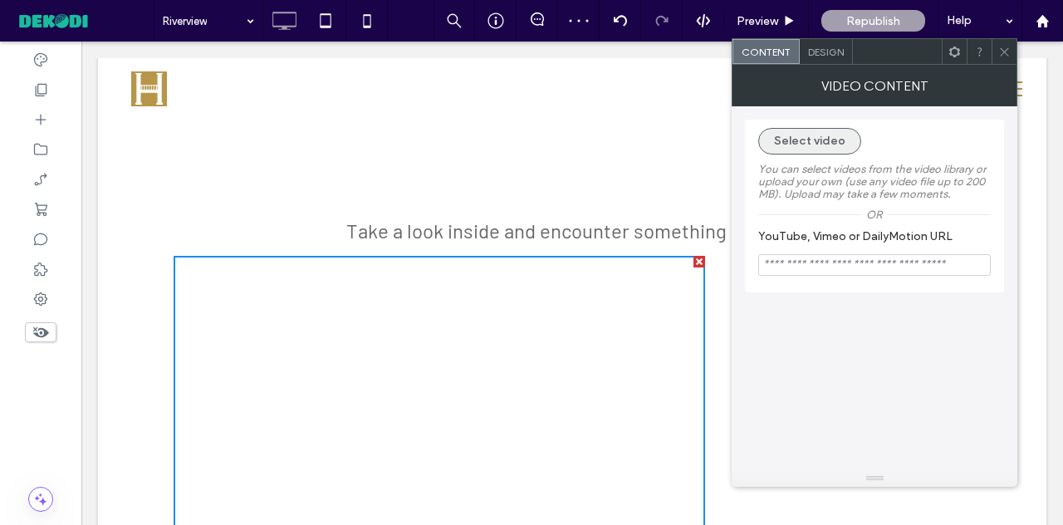
click at [815, 139] on button "Select video" at bounding box center [809, 141] width 103 height 27
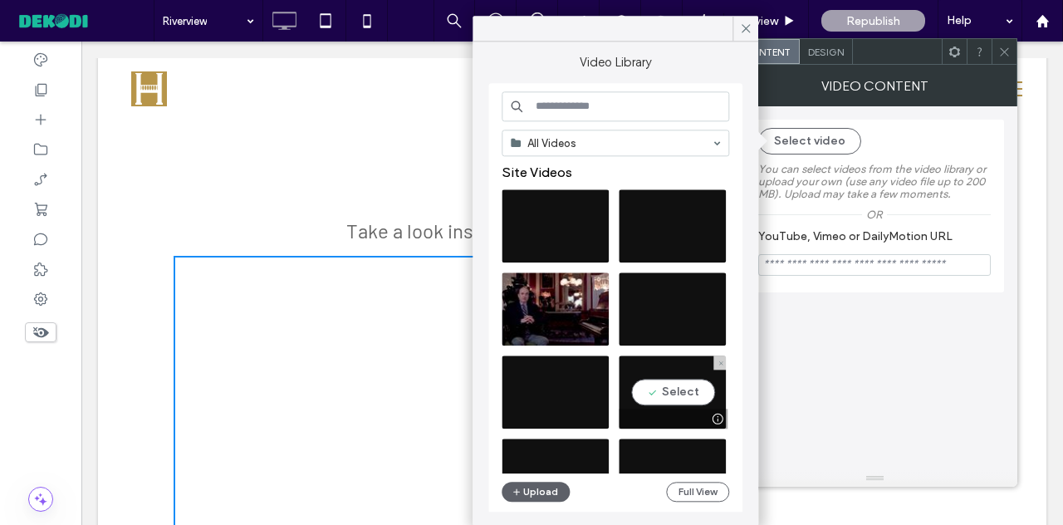
click at [677, 388] on video at bounding box center [672, 391] width 107 height 73
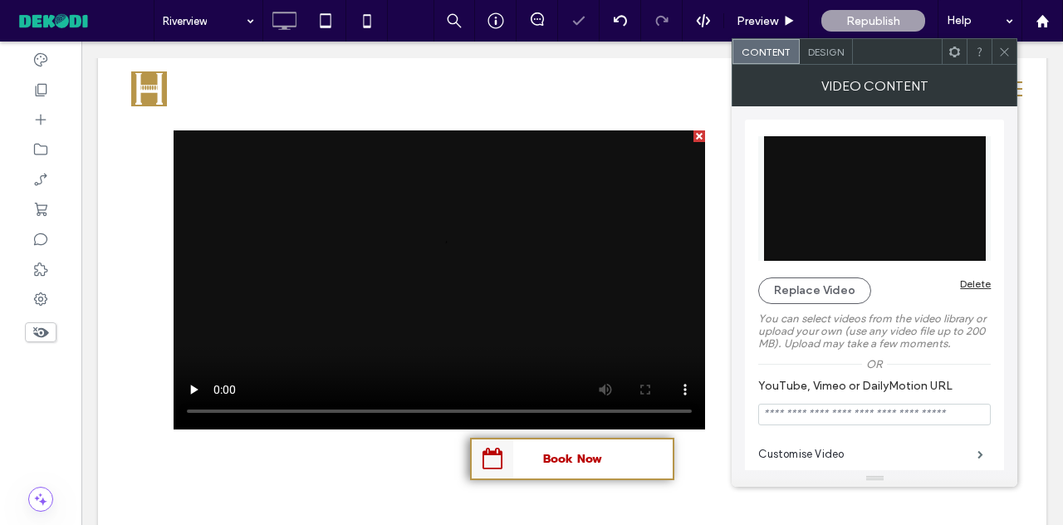
scroll to position [2118, 0]
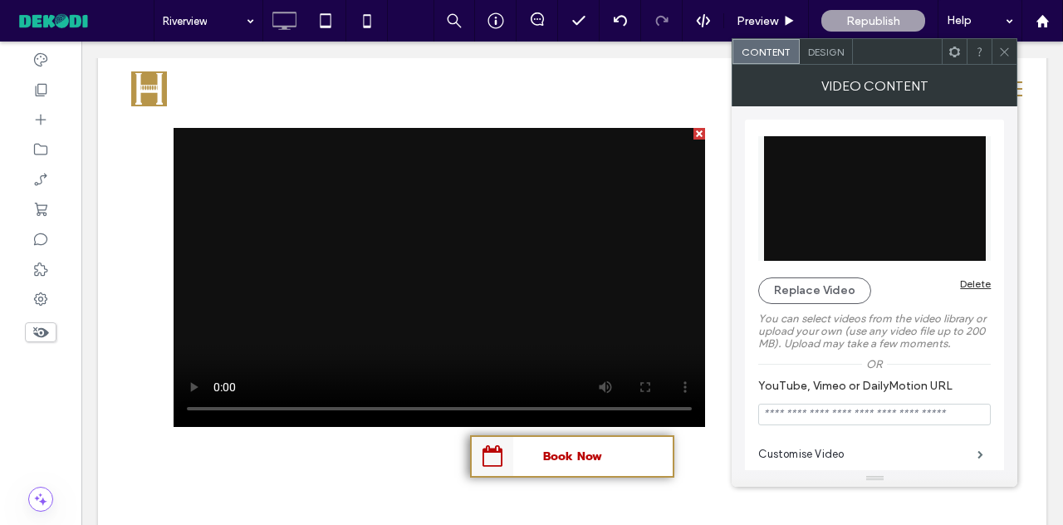
click at [1003, 48] on icon at bounding box center [1004, 52] width 12 height 12
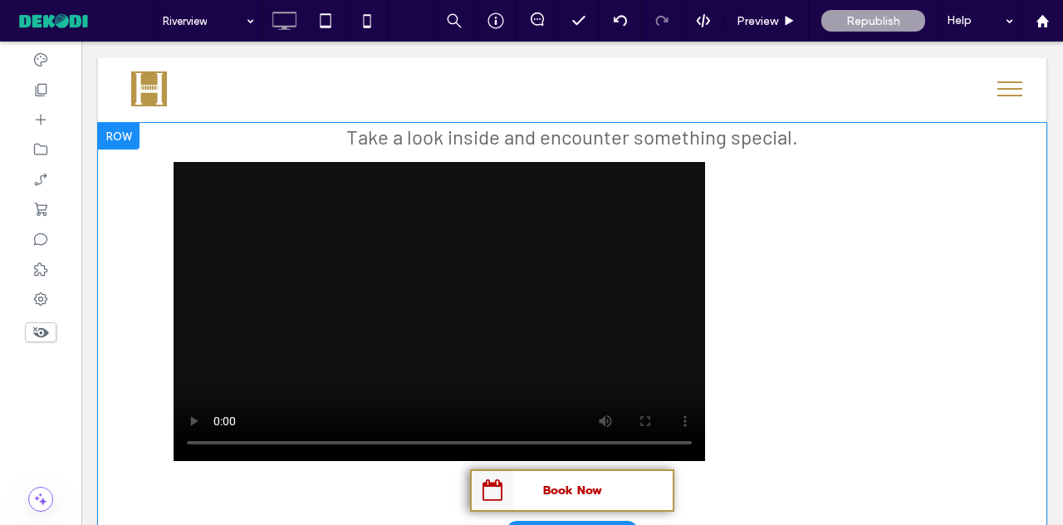
scroll to position [2082, 0]
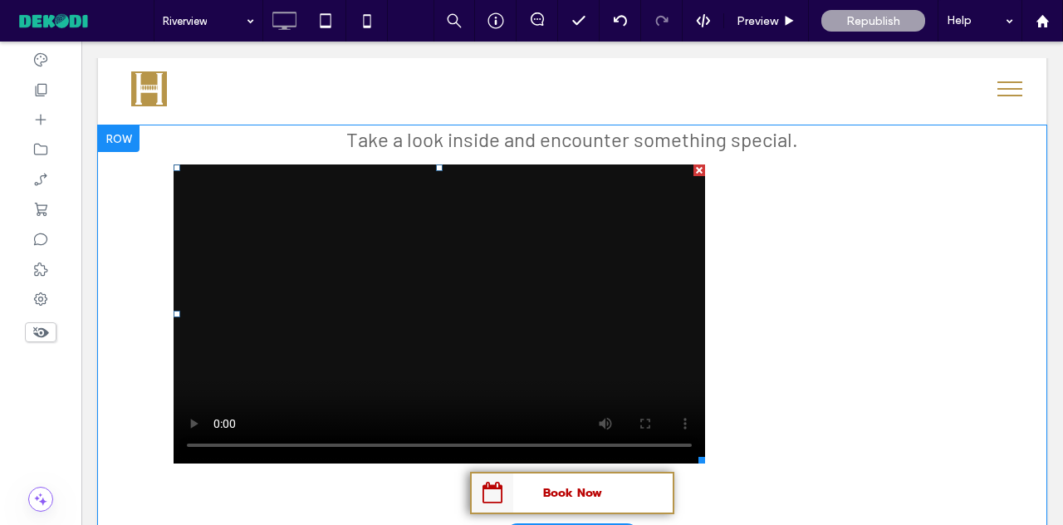
click at [693, 164] on div at bounding box center [699, 170] width 12 height 12
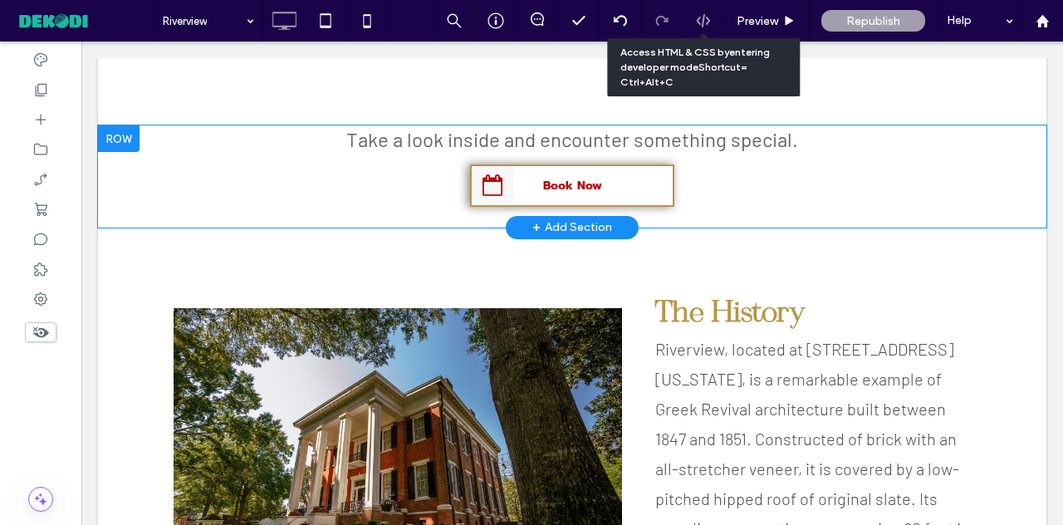
click at [712, 17] on div at bounding box center [703, 20] width 41 height 15
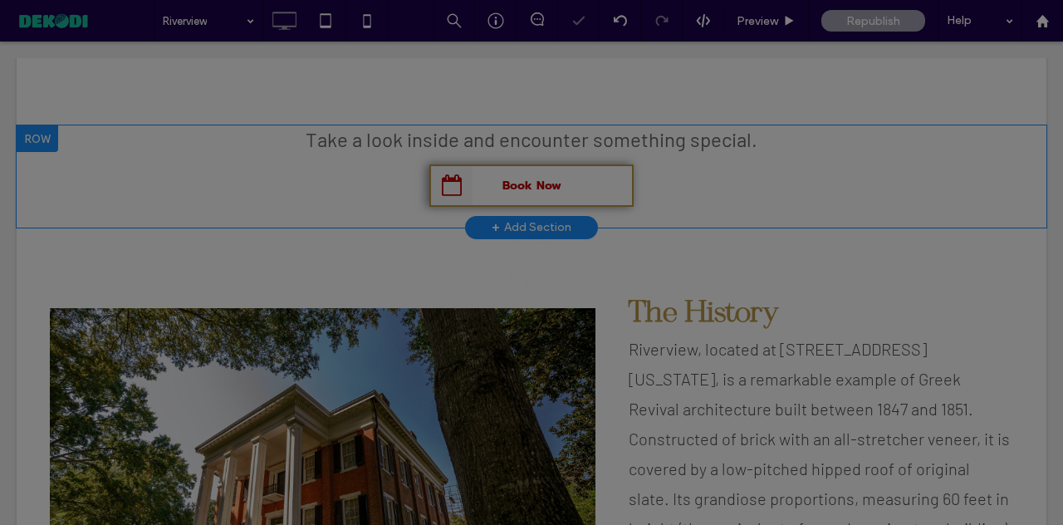
scroll to position [0, 0]
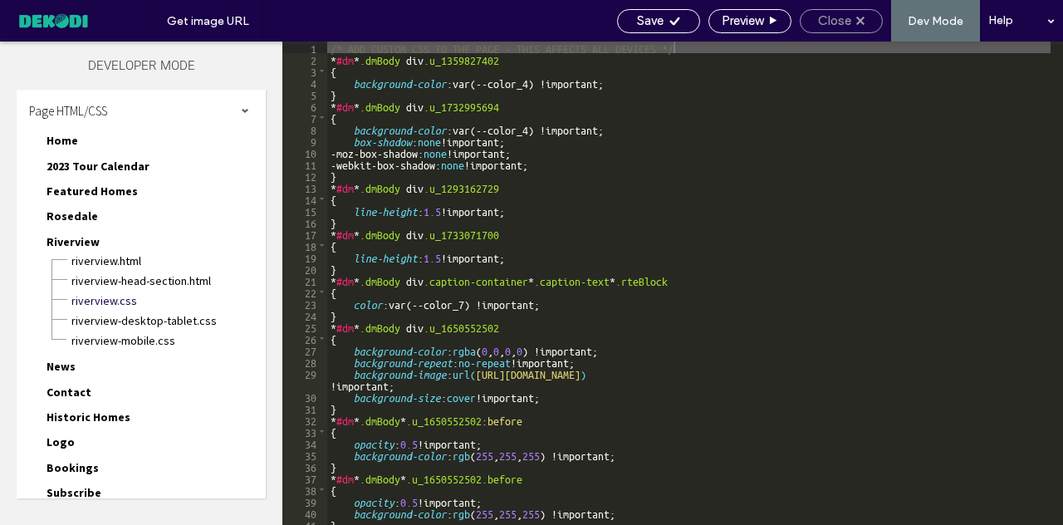
click at [840, 22] on span "Close" at bounding box center [834, 20] width 33 height 15
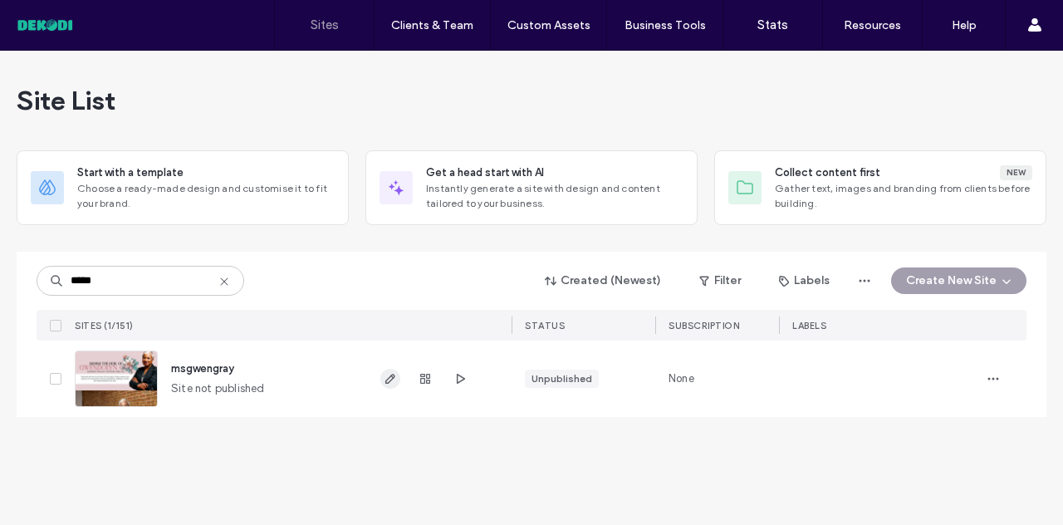
type input "*****"
click at [392, 369] on span "button" at bounding box center [390, 379] width 20 height 20
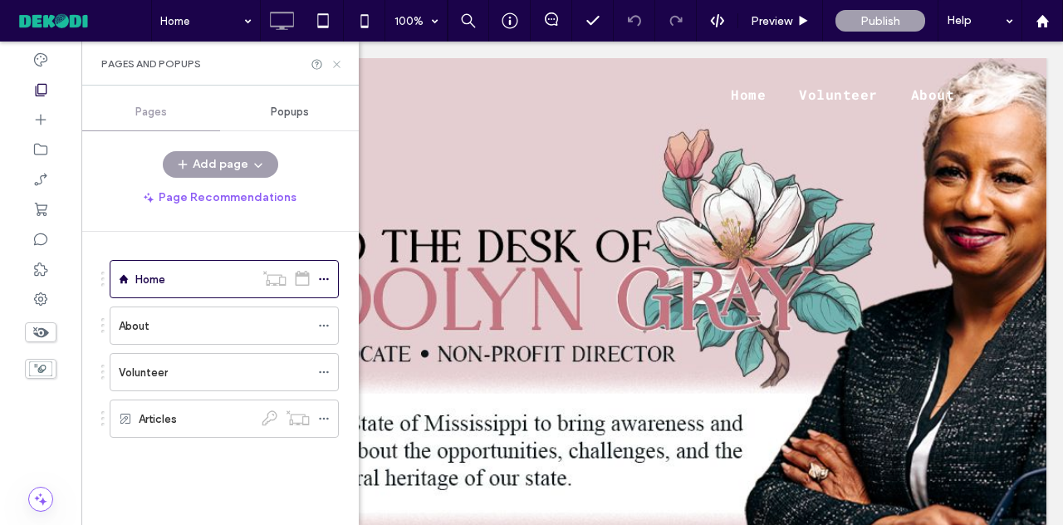
click at [335, 64] on icon at bounding box center [336, 64] width 12 height 12
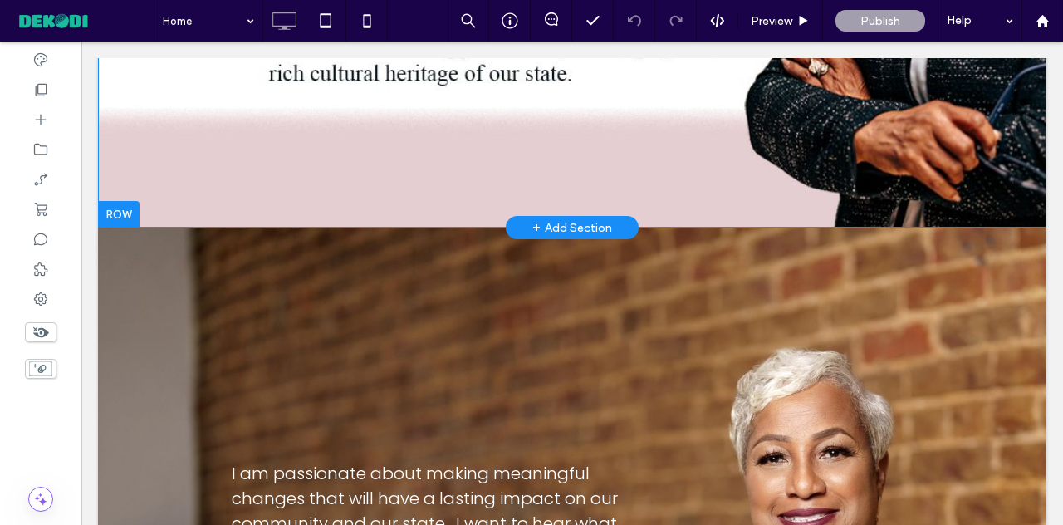
scroll to position [598, 0]
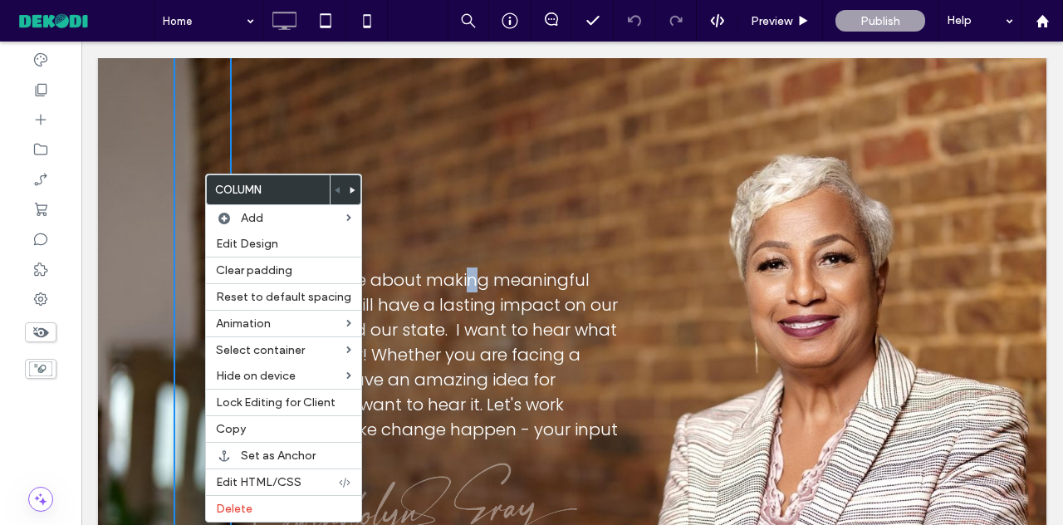
drag, startPoint x: 461, startPoint y: 188, endPoint x: 463, endPoint y: 179, distance: 8.7
click at [463, 179] on div "I am passionate about making meaningful changes that will have a lasting impact…" at bounding box center [597, 318] width 731 height 545
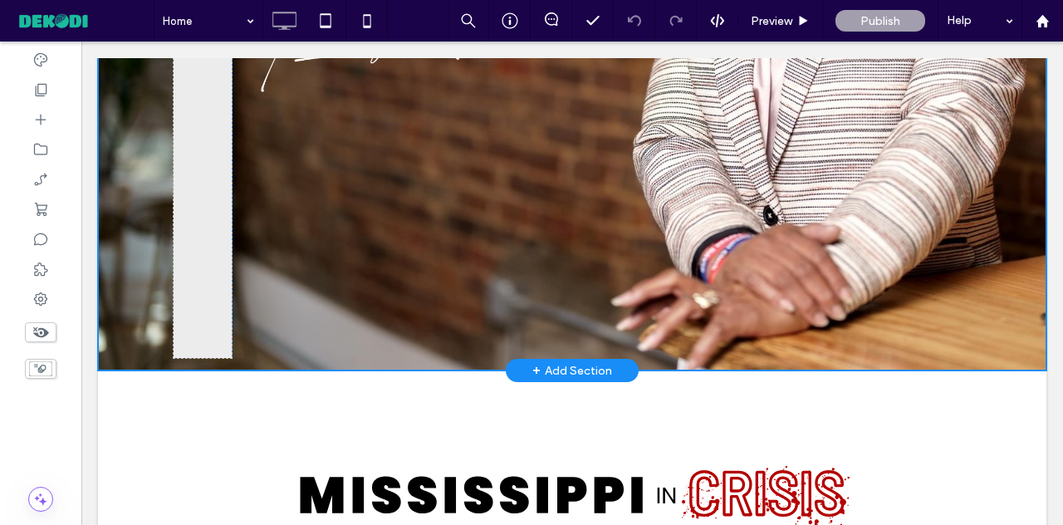
scroll to position [1089, 0]
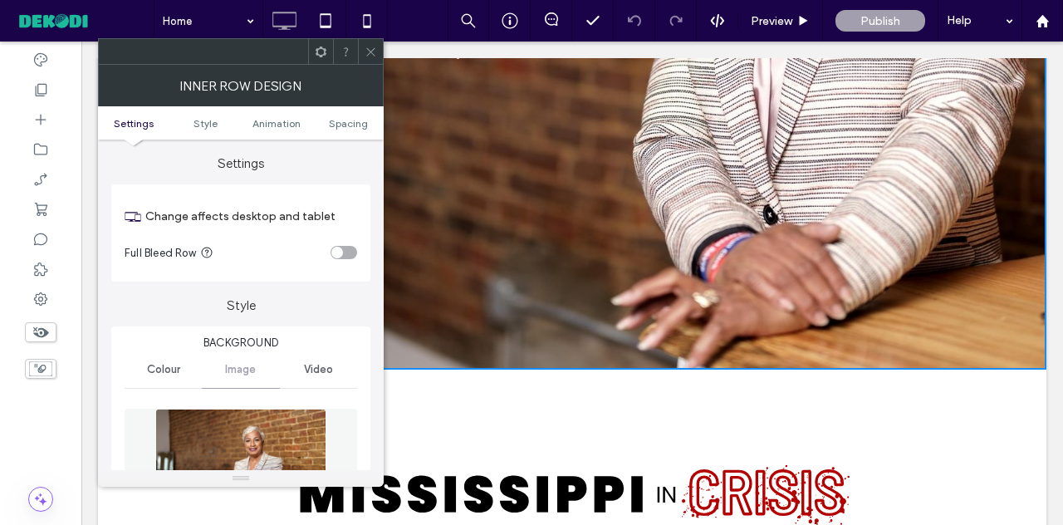
scroll to position [126, 0]
